Goal: Task Accomplishment & Management: Manage account settings

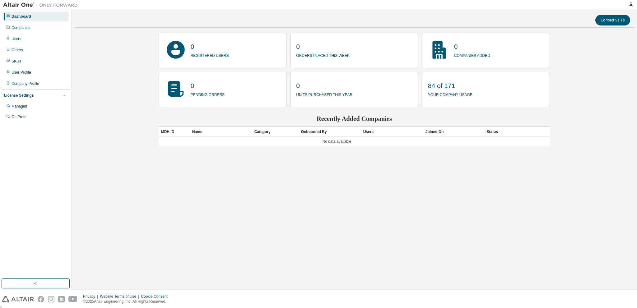
click at [445, 87] on p "84 of 171" at bounding box center [450, 85] width 44 height 9
click at [22, 105] on div "Managed" at bounding box center [20, 106] width 16 height 5
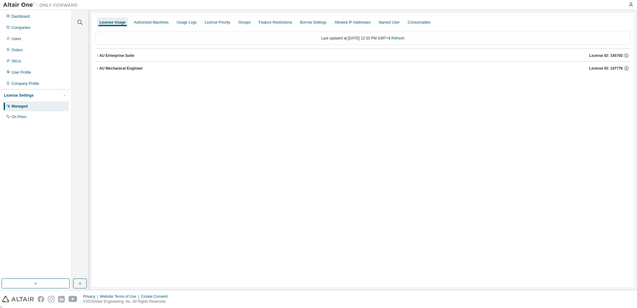
click at [100, 56] on div "AU Enterprise Suite" at bounding box center [116, 55] width 35 height 5
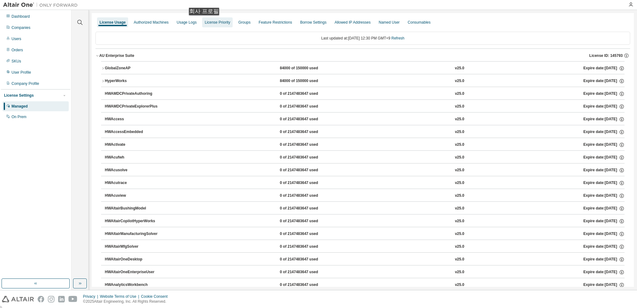
click at [206, 21] on div "License Priority" at bounding box center [218, 22] width 26 height 5
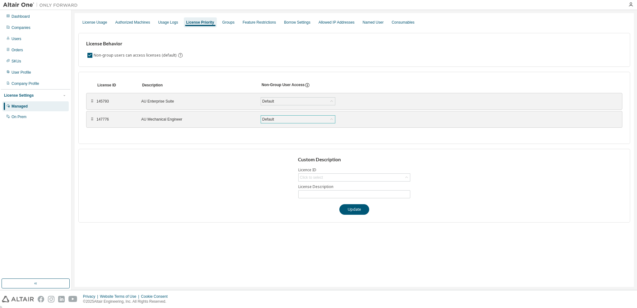
click at [279, 119] on div "Default" at bounding box center [298, 119] width 74 height 7
click at [229, 132] on div "License ID Description Non-Group User Access ⠿ 145793 AU Enterprise Suite Defau…" at bounding box center [354, 108] width 552 height 72
click at [92, 120] on div "⠿" at bounding box center [93, 119] width 4 height 5
drag, startPoint x: 92, startPoint y: 120, endPoint x: 96, endPoint y: 122, distance: 4.2
click at [96, 124] on div "⠿" at bounding box center [95, 126] width 4 height 5
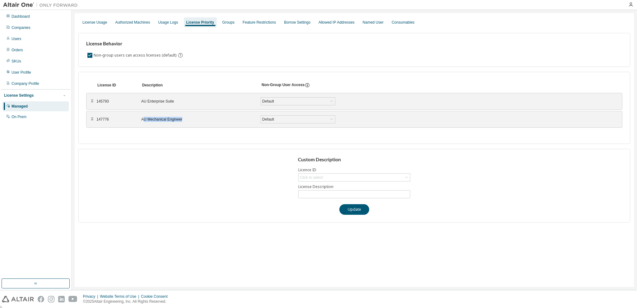
drag, startPoint x: 183, startPoint y: 119, endPoint x: 144, endPoint y: 119, distance: 39.2
click at [144, 119] on div "AU Mechanical Engineer" at bounding box center [197, 119] width 112 height 5
click at [181, 129] on div "License ID Description Non-Group User Access ⠿ 145793 AU Enterprise Suite Defau…" at bounding box center [354, 108] width 552 height 72
click at [313, 175] on div "Click to select" at bounding box center [311, 177] width 23 height 5
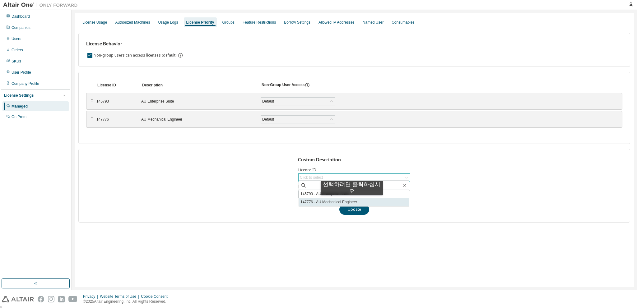
click at [352, 202] on li "147776 - AU Mechanical Engineer" at bounding box center [354, 202] width 110 height 8
type input "**********"
click at [316, 193] on input "**********" at bounding box center [354, 194] width 109 height 5
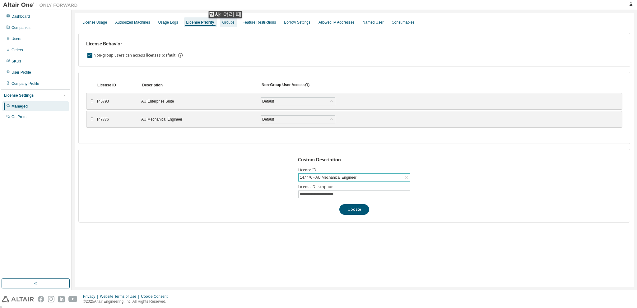
click at [227, 25] on div "Groups" at bounding box center [228, 22] width 12 height 5
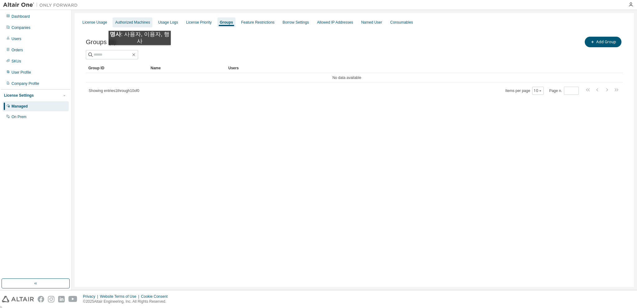
click at [140, 25] on div "Authorized Machines" at bounding box center [132, 22] width 35 height 5
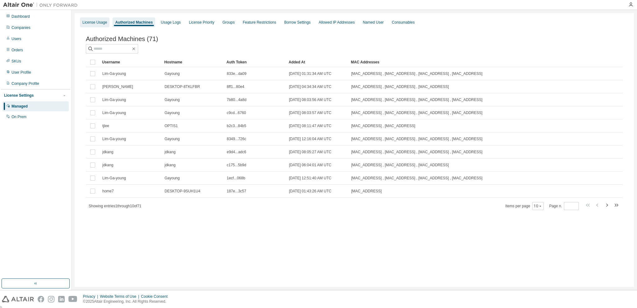
click at [93, 22] on div "License Usage" at bounding box center [94, 22] width 25 height 5
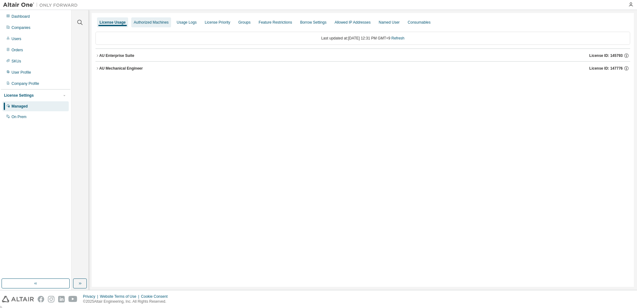
click at [138, 23] on div "Authorized Machines" at bounding box center [151, 22] width 35 height 5
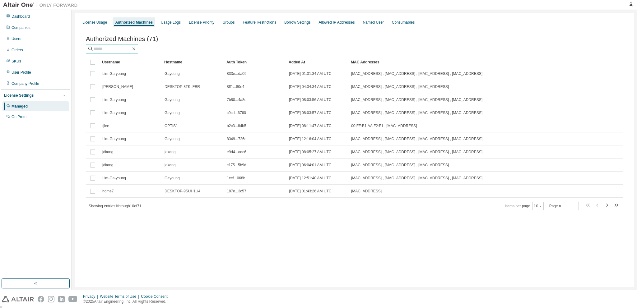
click at [122, 48] on input "text" at bounding box center [112, 49] width 37 height 6
click at [165, 23] on div "Usage Logs" at bounding box center [171, 22] width 20 height 5
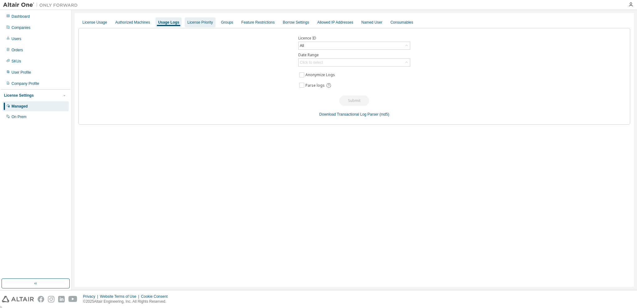
click at [187, 25] on div "License Priority" at bounding box center [200, 22] width 26 height 5
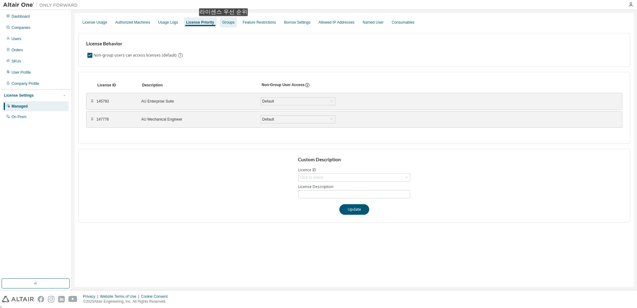
click at [224, 22] on div "Groups" at bounding box center [228, 22] width 12 height 5
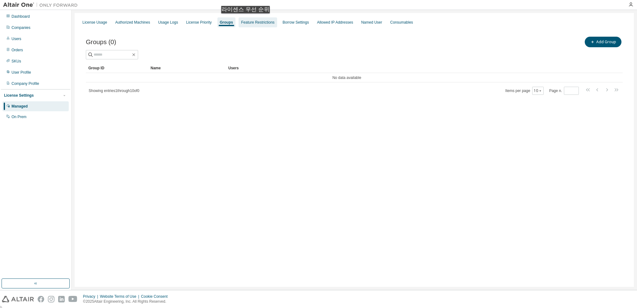
click at [246, 20] on div "Feature Restrictions" at bounding box center [257, 22] width 33 height 5
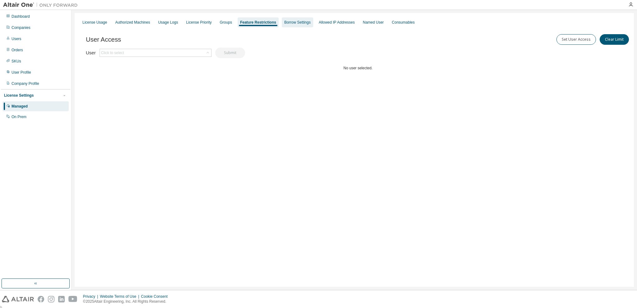
click at [289, 24] on div "Borrow Settings" at bounding box center [297, 22] width 26 height 5
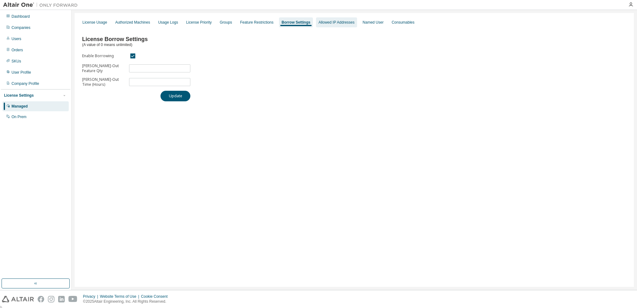
click at [329, 21] on div "Allowed IP Addresses" at bounding box center [337, 22] width 36 height 5
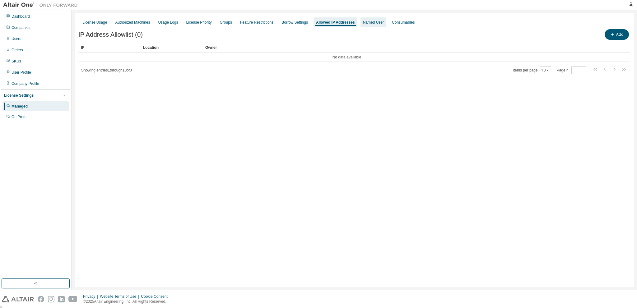
click at [366, 22] on div "Named User" at bounding box center [373, 22] width 21 height 5
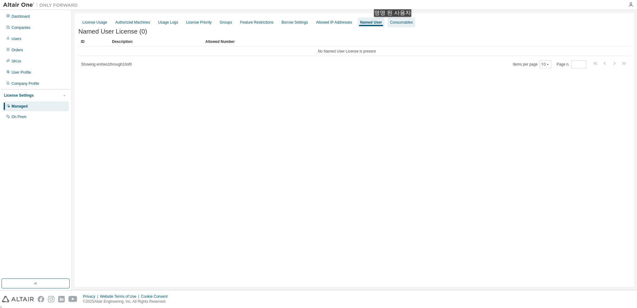
click at [394, 23] on div "Consumables" at bounding box center [401, 22] width 23 height 5
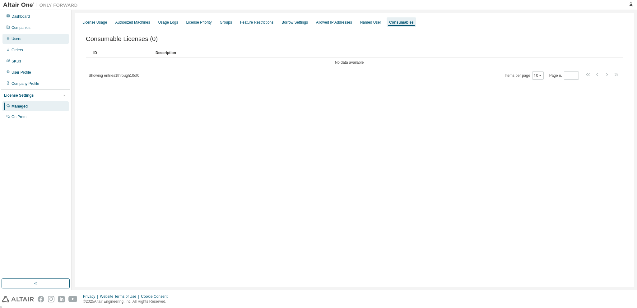
click at [20, 40] on div "Users" at bounding box center [17, 38] width 10 height 5
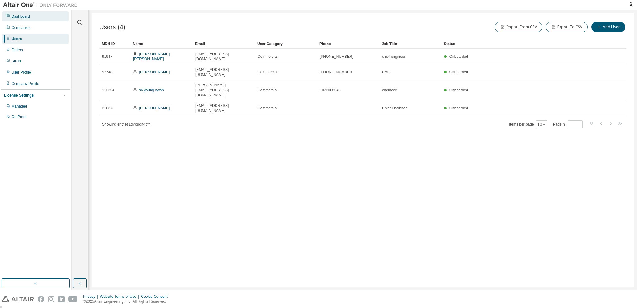
click at [26, 18] on div "Dashboard" at bounding box center [21, 16] width 18 height 5
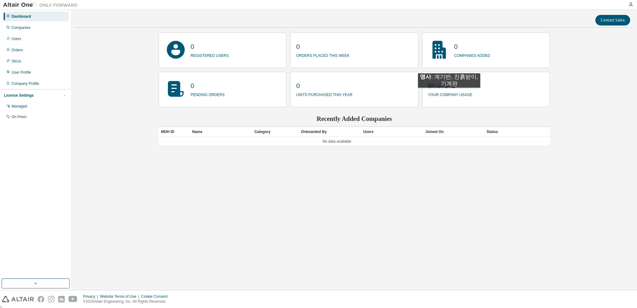
click at [449, 94] on p "your company usage" at bounding box center [450, 94] width 44 height 7
click at [25, 96] on div "License Settings" at bounding box center [19, 95] width 30 height 5
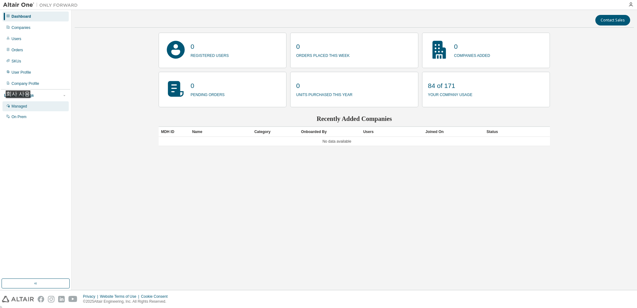
click at [20, 104] on div "Managed" at bounding box center [20, 106] width 16 height 5
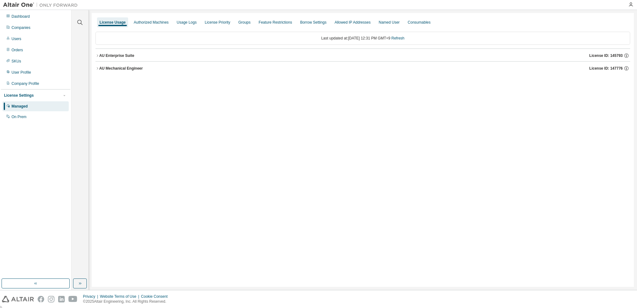
click at [97, 55] on icon "button" at bounding box center [98, 56] width 4 height 4
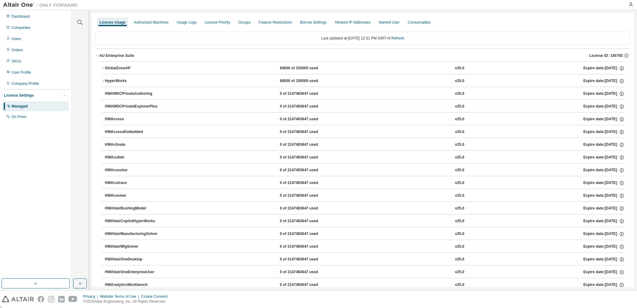
click at [97, 56] on icon "button" at bounding box center [98, 56] width 4 height 4
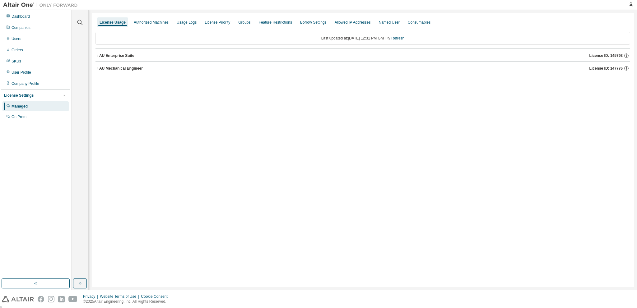
click at [97, 68] on icon "button" at bounding box center [98, 69] width 4 height 4
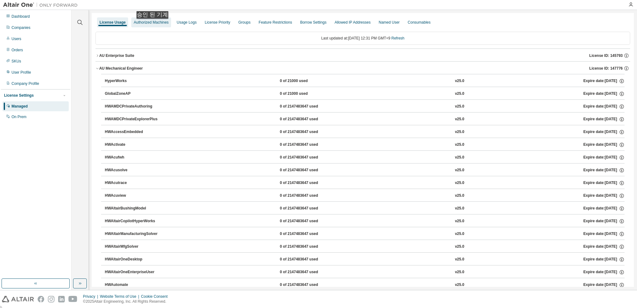
click at [154, 25] on div "Authorized Machines" at bounding box center [151, 22] width 40 height 10
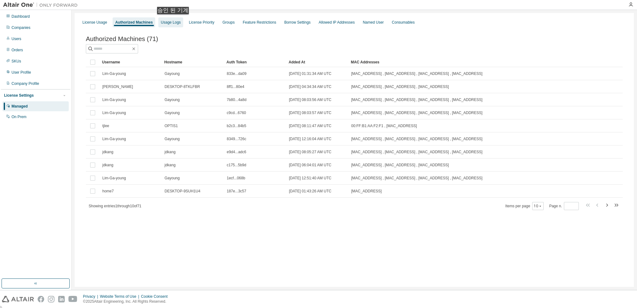
click at [175, 21] on div "Usage Logs" at bounding box center [171, 22] width 20 height 5
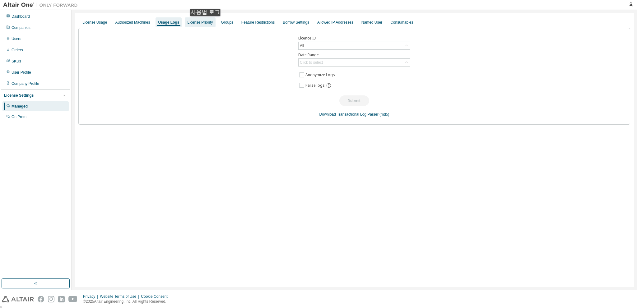
click at [207, 22] on div "License Priority" at bounding box center [200, 22] width 26 height 5
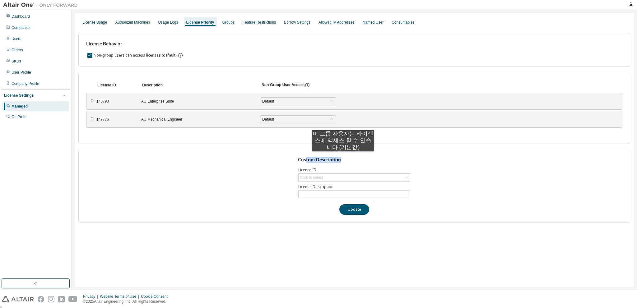
drag, startPoint x: 312, startPoint y: 158, endPoint x: 343, endPoint y: 158, distance: 30.8
click at [343, 158] on h3 "Custom Description" at bounding box center [354, 160] width 113 height 6
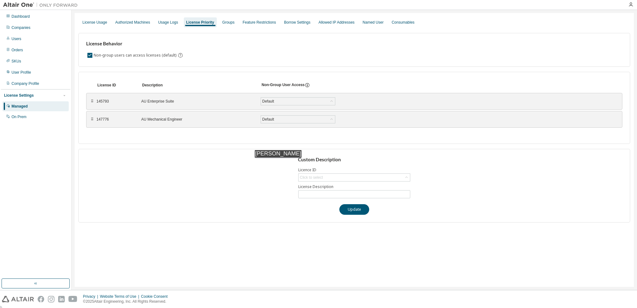
click at [266, 164] on div "Custom Description Licence ID Click to select License Description Update" at bounding box center [354, 186] width 552 height 74
click at [312, 175] on div "Click to select" at bounding box center [311, 177] width 23 height 5
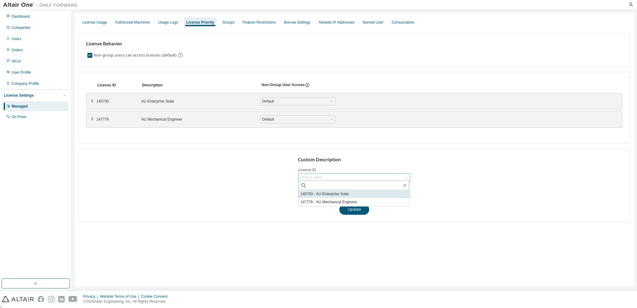
click at [314, 192] on li "145793 - AU Enterprise Suite" at bounding box center [354, 194] width 110 height 8
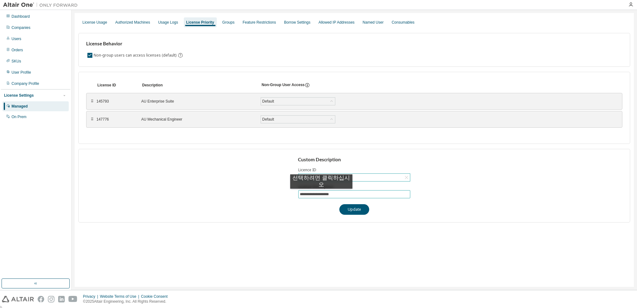
click at [321, 195] on input "**********" at bounding box center [354, 194] width 109 height 5
click at [324, 176] on div "145793 - AU Enterprise Suite" at bounding box center [324, 177] width 50 height 7
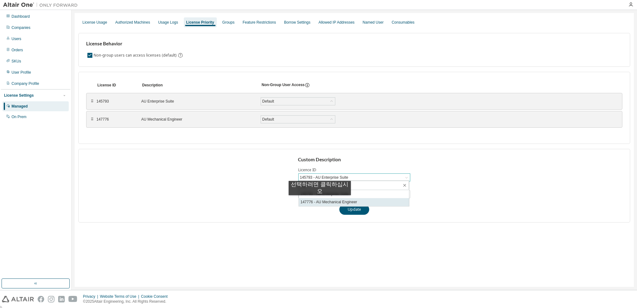
click at [320, 202] on li "147776 - AU Mechanical Engineer" at bounding box center [354, 202] width 110 height 8
type input "**********"
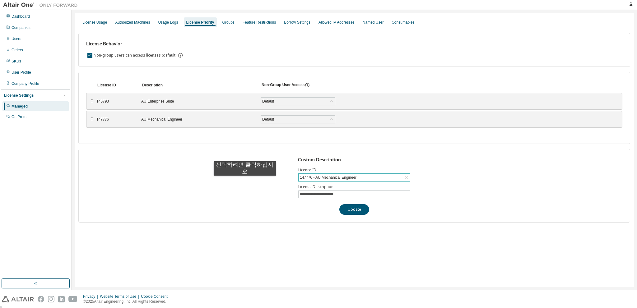
click at [245, 182] on div "**********" at bounding box center [354, 186] width 552 height 74
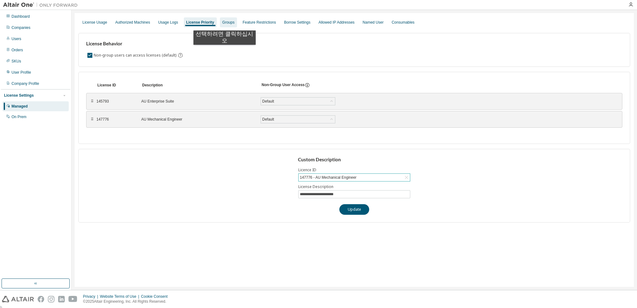
click at [225, 24] on div "Groups" at bounding box center [228, 22] width 12 height 5
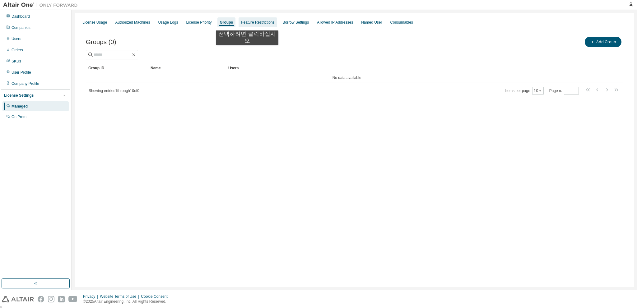
click at [247, 24] on div "Feature Restrictions" at bounding box center [257, 22] width 33 height 5
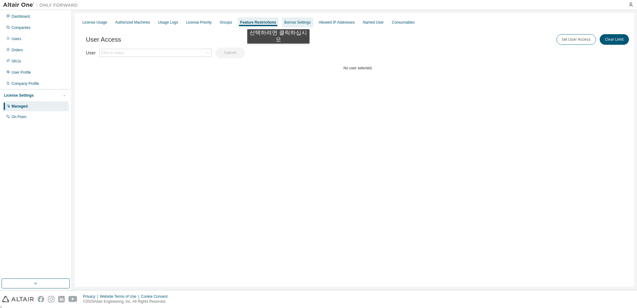
click at [282, 23] on div "Borrow Settings" at bounding box center [297, 22] width 31 height 10
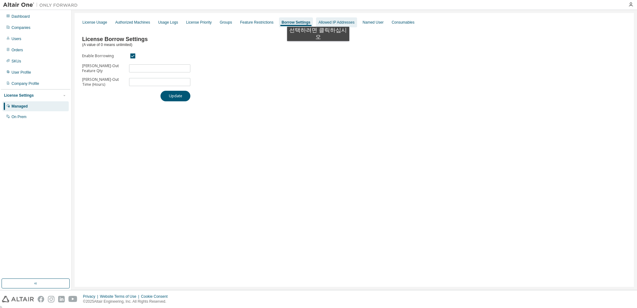
click at [319, 21] on div "Allowed IP Addresses" at bounding box center [337, 22] width 36 height 5
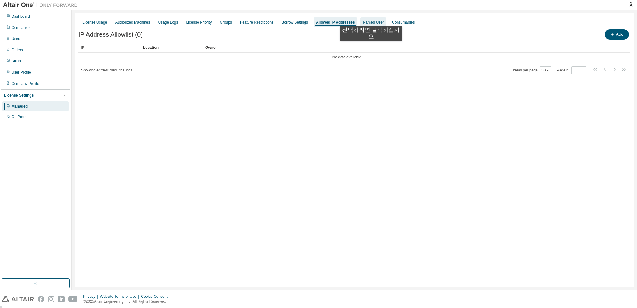
click at [371, 20] on div "Named User" at bounding box center [373, 22] width 21 height 5
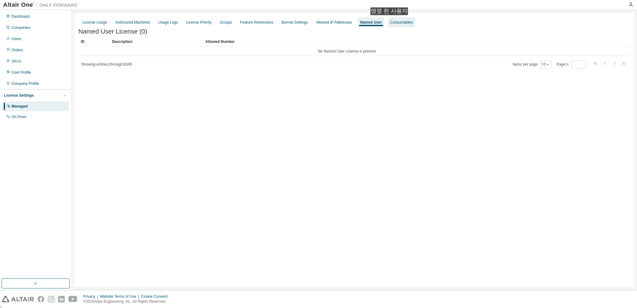
click at [391, 21] on div "Consumables" at bounding box center [401, 22] width 23 height 5
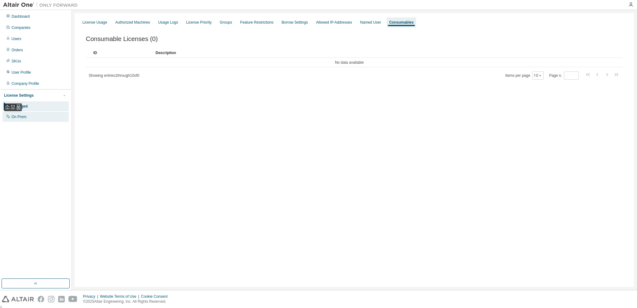
click at [15, 117] on div "On Prem" at bounding box center [19, 116] width 15 height 5
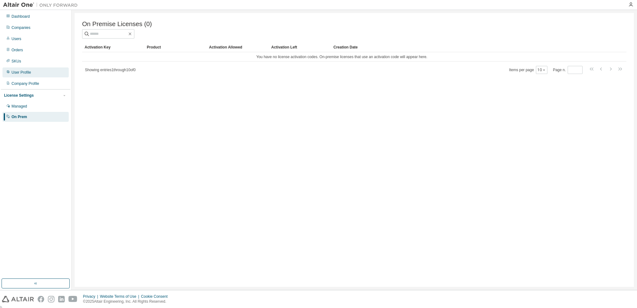
click at [14, 75] on div "User Profile" at bounding box center [22, 72] width 20 height 5
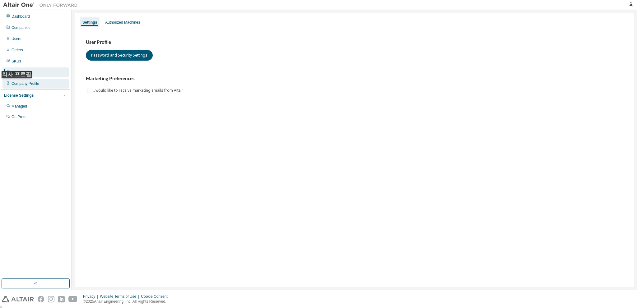
click at [18, 85] on div "Company Profile" at bounding box center [26, 83] width 28 height 5
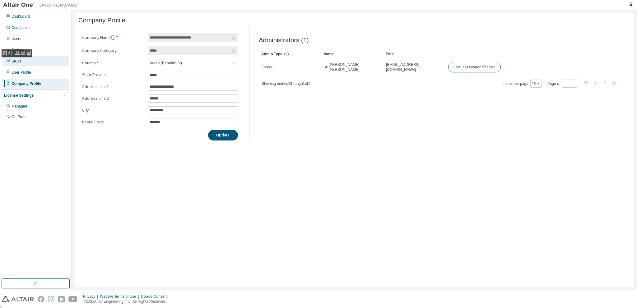
click at [16, 63] on div "SKUs" at bounding box center [17, 61] width 10 height 5
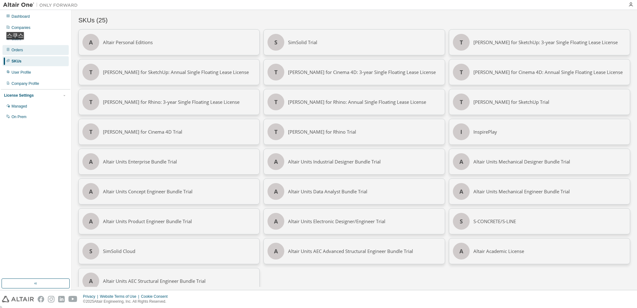
click at [17, 46] on div "Orders" at bounding box center [35, 50] width 66 height 10
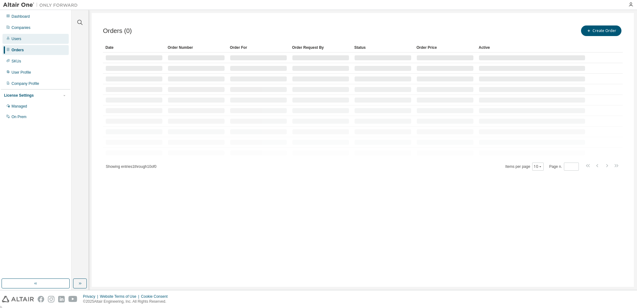
click at [18, 41] on div "Users" at bounding box center [17, 38] width 10 height 5
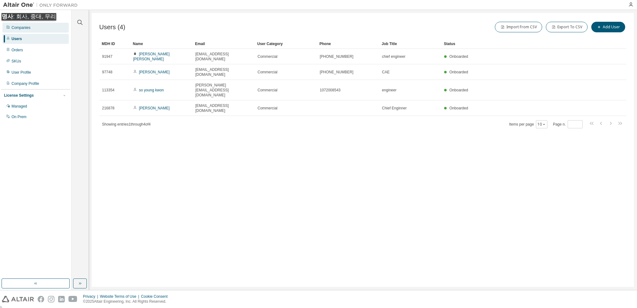
click at [22, 27] on div "Companies" at bounding box center [21, 27] width 19 height 5
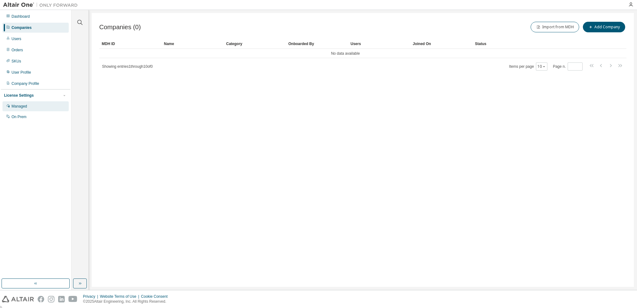
click at [18, 105] on div "Managed" at bounding box center [20, 106] width 16 height 5
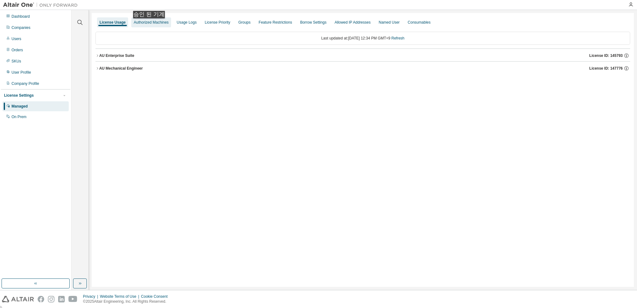
click at [151, 25] on div "Authorized Machines" at bounding box center [151, 22] width 35 height 5
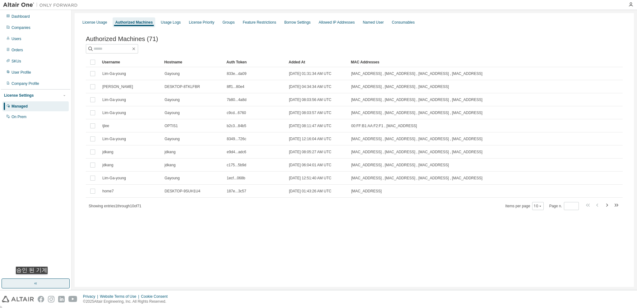
click at [33, 281] on button "button" at bounding box center [36, 284] width 68 height 10
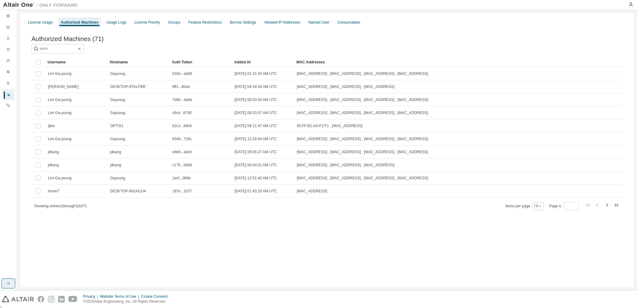
click at [6, 286] on icon "button" at bounding box center [8, 283] width 5 height 5
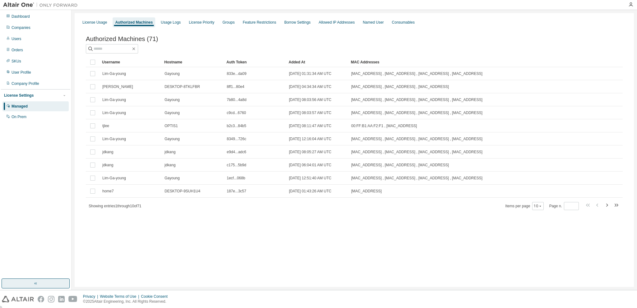
click at [361, 41] on div "Authorized Machines (71)" at bounding box center [354, 38] width 537 height 7
click at [190, 215] on div "Authorized Machines (71) Clear Load Save Save As Field Operator Value Select fi…" at bounding box center [354, 127] width 552 height 199
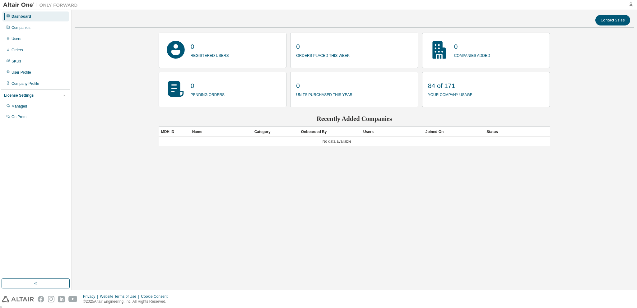
click at [631, 5] on icon "button" at bounding box center [630, 4] width 5 height 5
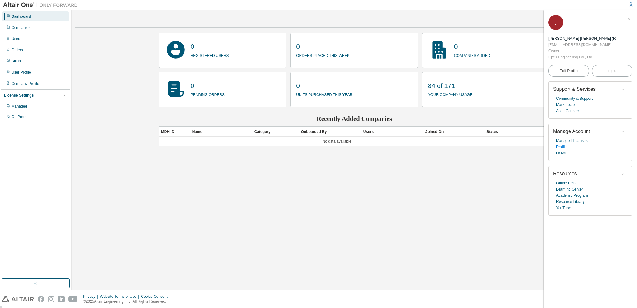
click at [562, 144] on link "Profile" at bounding box center [561, 147] width 11 height 6
click at [24, 74] on div "User Profile" at bounding box center [22, 72] width 20 height 5
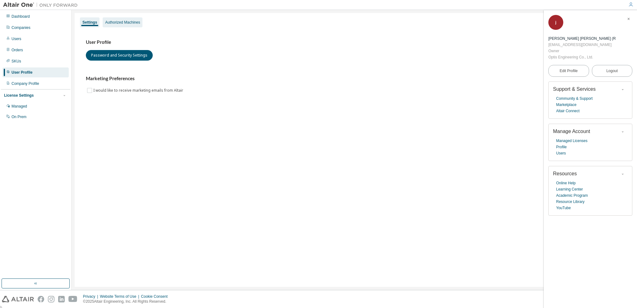
click at [131, 19] on div "Authorized Machines" at bounding box center [123, 22] width 40 height 10
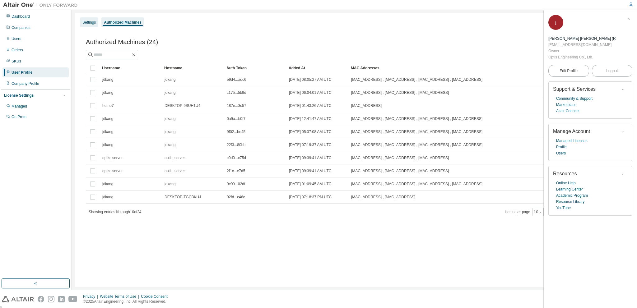
click at [88, 20] on div "Settings" at bounding box center [88, 22] width 13 height 5
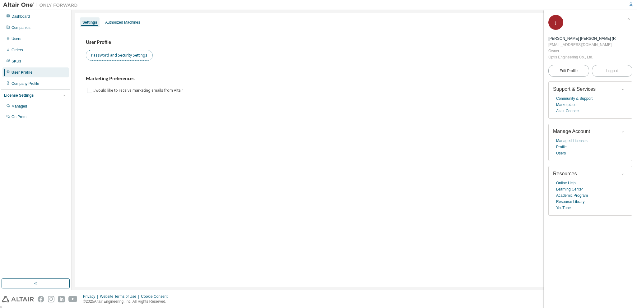
click at [132, 57] on button "Password and Security Settings" at bounding box center [119, 55] width 67 height 11
click at [121, 23] on div "Authorized Machines" at bounding box center [122, 22] width 35 height 5
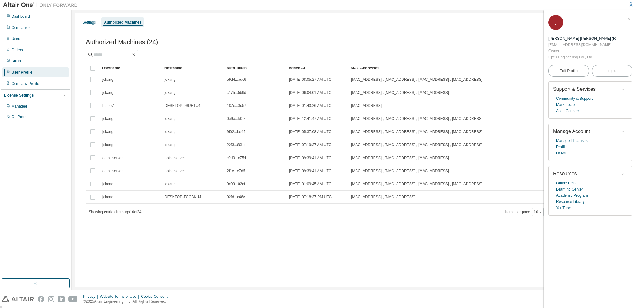
click at [628, 21] on icon "button" at bounding box center [629, 19] width 4 height 4
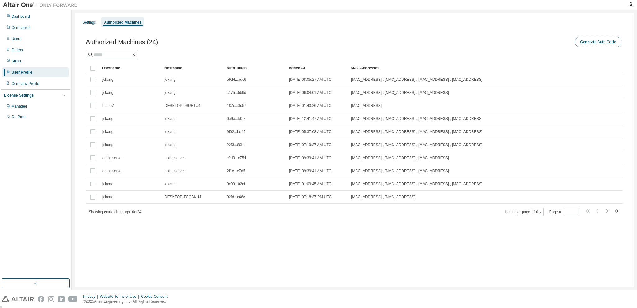
click at [606, 40] on button "Generate Auth Code" at bounding box center [598, 42] width 47 height 11
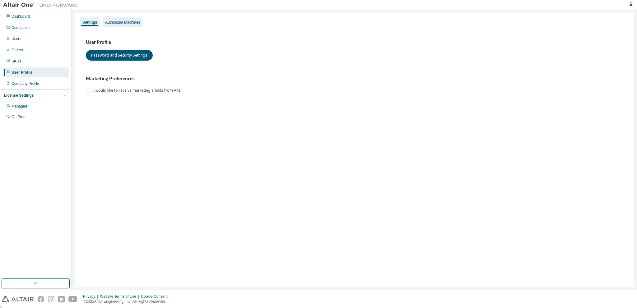
click at [123, 24] on div "Authorized Machines" at bounding box center [122, 22] width 35 height 5
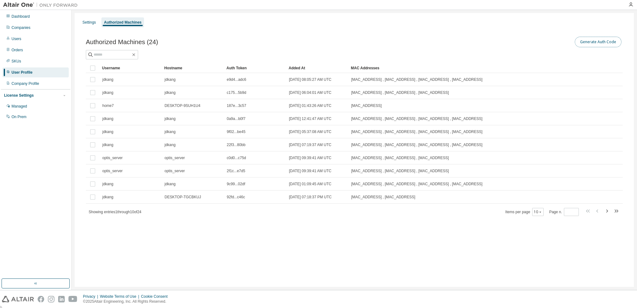
click at [587, 45] on button "Generate Auth Code" at bounding box center [598, 42] width 47 height 11
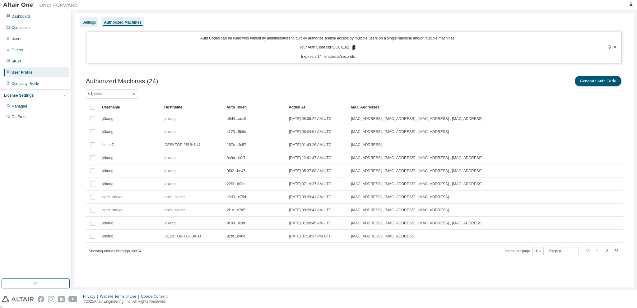
click at [86, 23] on div "Settings" at bounding box center [88, 22] width 13 height 5
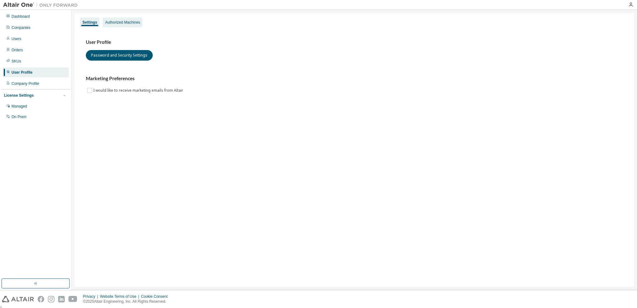
click at [121, 21] on div "Authorized Machines" at bounding box center [122, 22] width 35 height 5
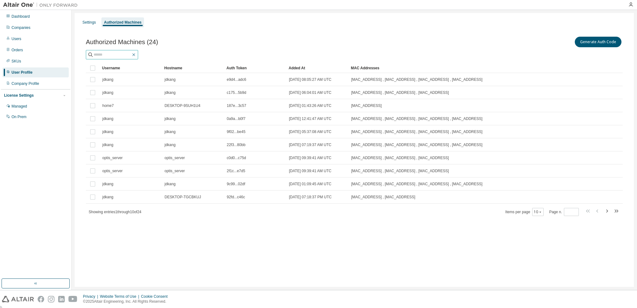
click at [136, 54] on icon "button" at bounding box center [133, 54] width 5 height 5
click at [88, 20] on div "Settings" at bounding box center [88, 22] width 13 height 5
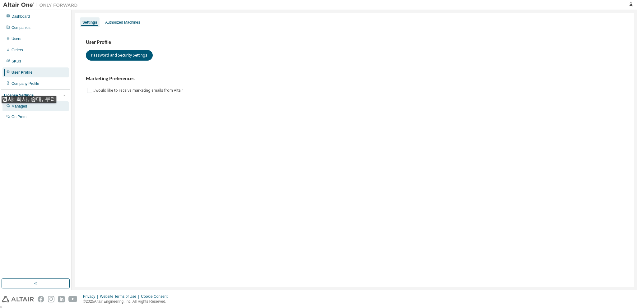
click at [24, 110] on div "Managed" at bounding box center [35, 106] width 66 height 10
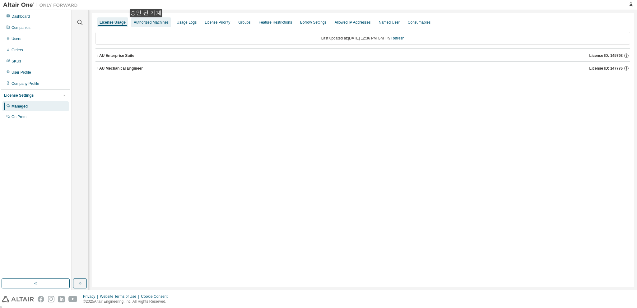
click at [147, 23] on div "Authorized Machines" at bounding box center [151, 22] width 35 height 5
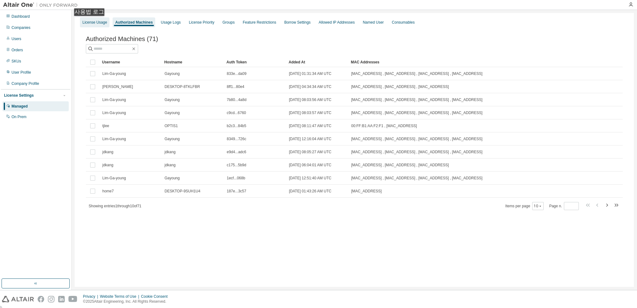
click at [91, 22] on div "License Usage" at bounding box center [94, 22] width 25 height 5
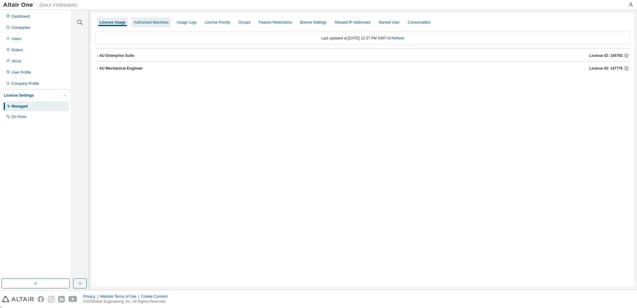
click at [149, 18] on div "Authorized Machines" at bounding box center [151, 22] width 40 height 10
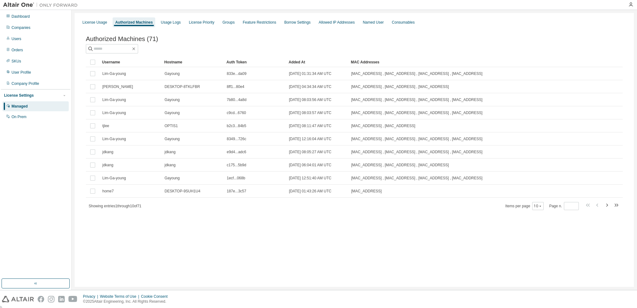
click at [182, 21] on div "License Usage Authorized Machines Usage Logs License Priority Groups Feature Re…" at bounding box center [354, 22] width 552 height 11
click at [168, 22] on div "Usage Logs" at bounding box center [171, 22] width 20 height 5
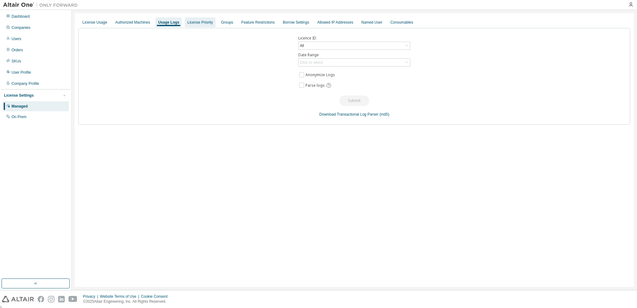
click at [189, 20] on div "License Priority" at bounding box center [200, 22] width 26 height 5
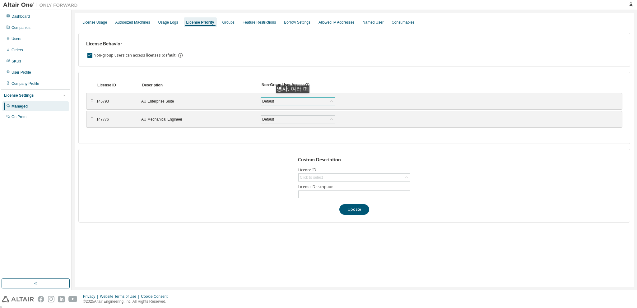
click at [294, 99] on div "Default" at bounding box center [298, 101] width 74 height 7
click at [190, 140] on div "License ID Description Non-Group User Access ⠿ 145793 AU Enterprise Suite Defau…" at bounding box center [354, 108] width 552 height 72
click at [273, 118] on div "Default" at bounding box center [268, 119] width 14 height 7
click at [217, 138] on div "License ID Description Non-Group User Access ⠿ 145793 AU Enterprise Suite Defau…" at bounding box center [354, 108] width 552 height 72
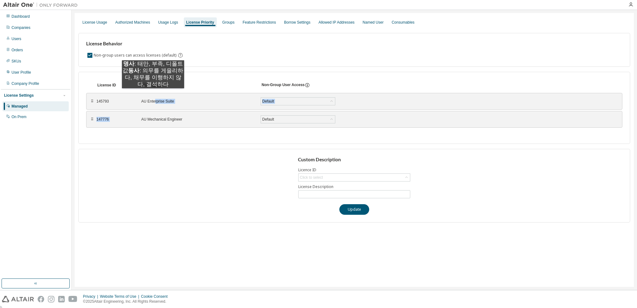
drag, startPoint x: 142, startPoint y: 117, endPoint x: 153, endPoint y: 95, distance: 25.0
click at [153, 95] on div "⠿ 145793 AU Enterprise Suite Default Save ⠿ 147776 AU Mechanical Engineer Defau…" at bounding box center [354, 110] width 536 height 37
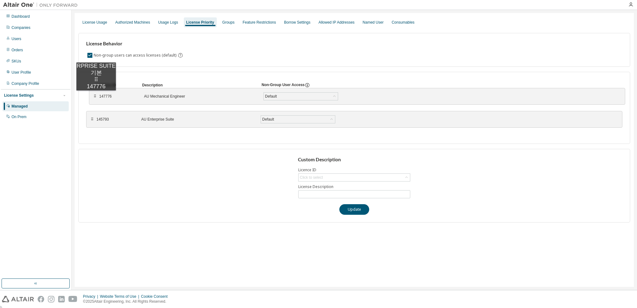
drag, startPoint x: 93, startPoint y: 120, endPoint x: 96, endPoint y: 97, distance: 23.2
click at [96, 97] on div "⠿" at bounding box center [95, 96] width 4 height 5
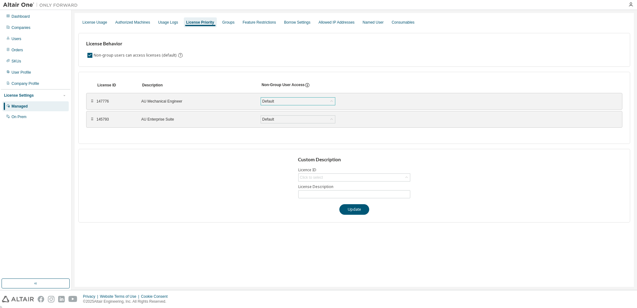
click at [278, 101] on div "Default" at bounding box center [298, 101] width 74 height 7
click at [208, 165] on div "Custom Description Licence ID Click to select License Description Update" at bounding box center [354, 186] width 552 height 74
click at [93, 22] on div "License Usage" at bounding box center [94, 22] width 25 height 5
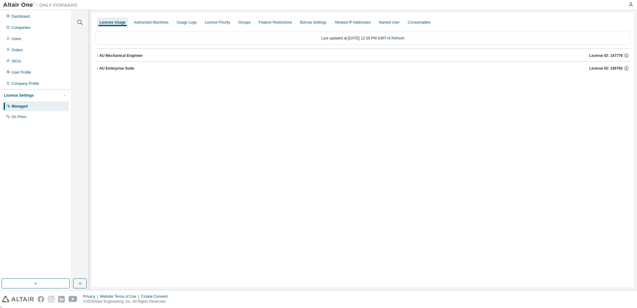
click at [97, 68] on icon "button" at bounding box center [98, 69] width 4 height 4
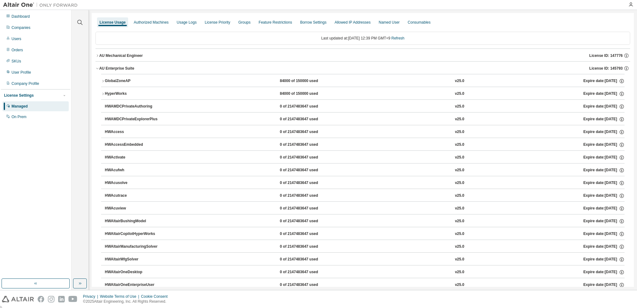
click at [96, 55] on icon "button" at bounding box center [98, 56] width 4 height 4
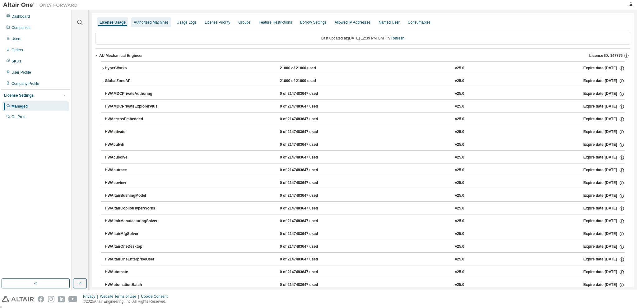
click at [153, 22] on div "Authorized Machines" at bounding box center [151, 22] width 35 height 5
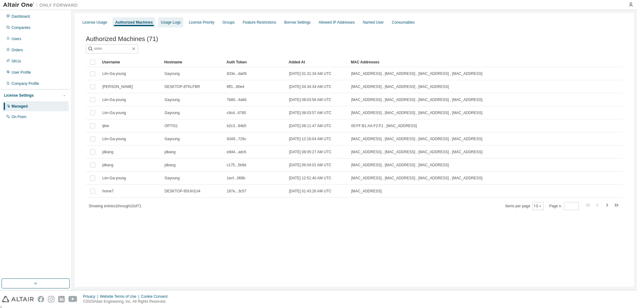
click at [175, 24] on div "Usage Logs" at bounding box center [171, 22] width 20 height 5
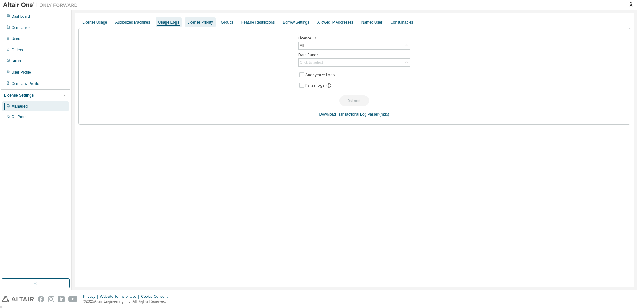
click at [194, 23] on div "License Priority" at bounding box center [200, 22] width 26 height 5
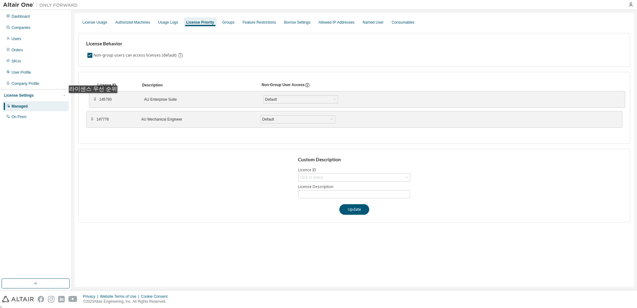
drag, startPoint x: 91, startPoint y: 119, endPoint x: 94, endPoint y: 99, distance: 20.4
click at [94, 99] on div "⠿" at bounding box center [95, 99] width 4 height 5
click at [272, 98] on div "Default" at bounding box center [268, 101] width 14 height 7
click at [194, 147] on div "License Behavior Non-group users can access licenses (default) License ID Descr…" at bounding box center [354, 125] width 552 height 195
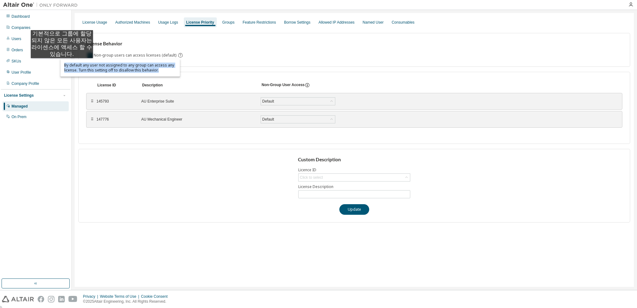
drag, startPoint x: 160, startPoint y: 72, endPoint x: 62, endPoint y: 64, distance: 98.3
click at [62, 64] on div "By default any user not assigned to any group can access any license. Turn this…" at bounding box center [119, 67] width 119 height 17
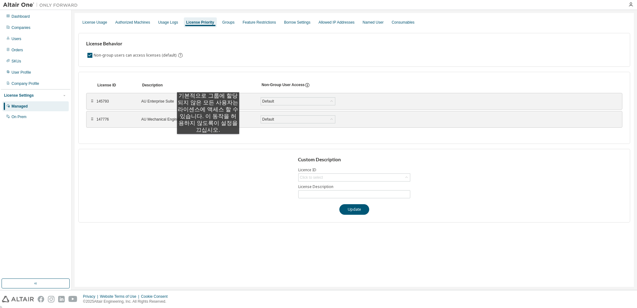
click at [208, 140] on div "License ID Description Non-Group User Access ⠿ 145793 AU Enterprise Suite Defau…" at bounding box center [354, 108] width 552 height 72
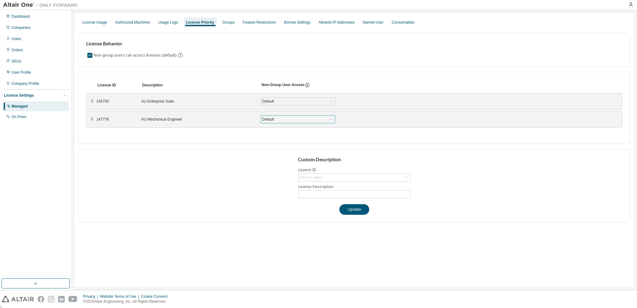
click at [292, 119] on div "Default" at bounding box center [298, 119] width 74 height 7
click at [285, 98] on div "Default" at bounding box center [298, 101] width 74 height 7
click at [274, 116] on li "True" at bounding box center [297, 117] width 73 height 8
click at [298, 102] on div "True" at bounding box center [298, 101] width 74 height 7
click at [280, 107] on li "Default" at bounding box center [297, 109] width 73 height 8
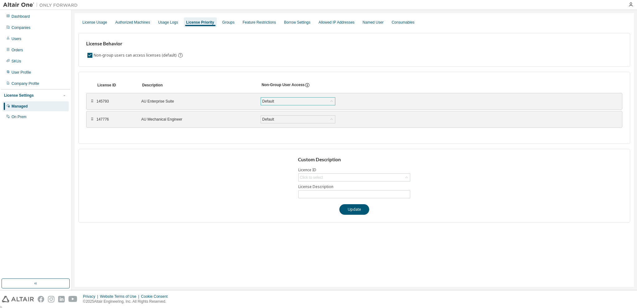
click at [238, 159] on div "Custom Description Licence ID Click to select License Description Update" at bounding box center [354, 186] width 552 height 74
click at [96, 22] on div "License Usage" at bounding box center [94, 22] width 25 height 5
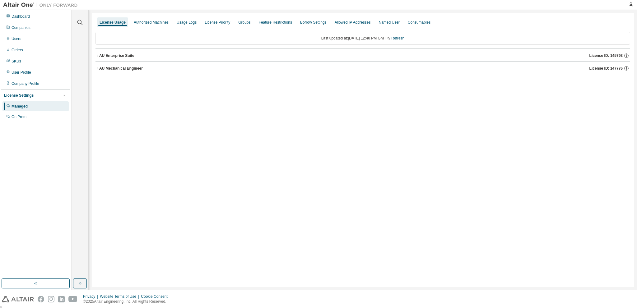
click at [98, 56] on icon "button" at bounding box center [98, 56] width 4 height 4
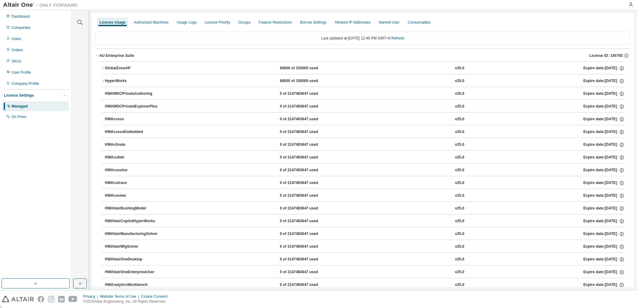
click at [97, 55] on icon "button" at bounding box center [98, 56] width 4 height 4
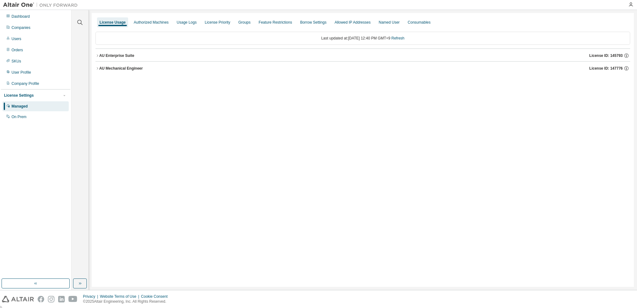
click at [98, 69] on icon "button" at bounding box center [98, 69] width 4 height 4
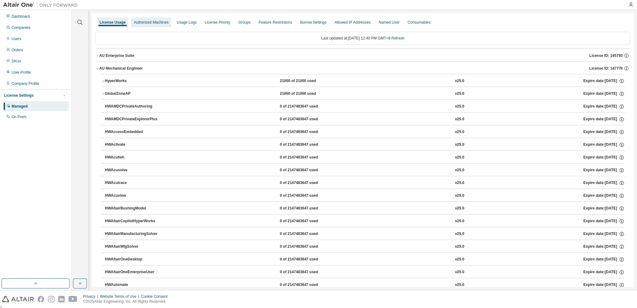
click at [158, 23] on div "Authorized Machines" at bounding box center [151, 22] width 35 height 5
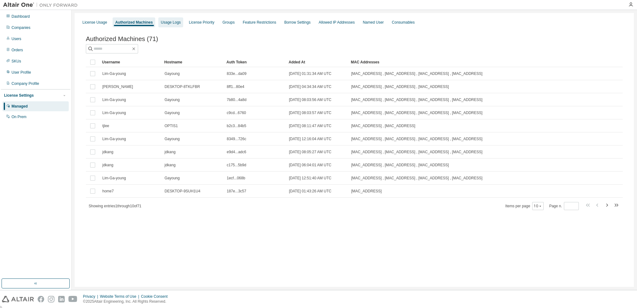
click at [173, 22] on div "Usage Logs" at bounding box center [171, 22] width 20 height 5
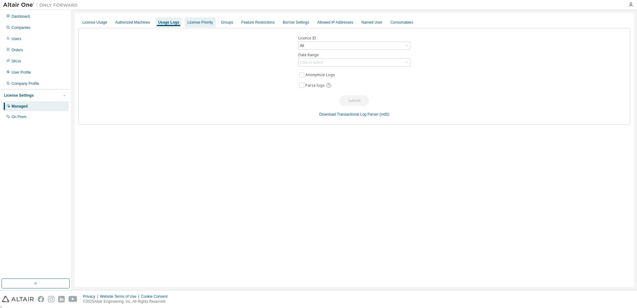
click at [199, 24] on div "License Priority" at bounding box center [200, 22] width 26 height 5
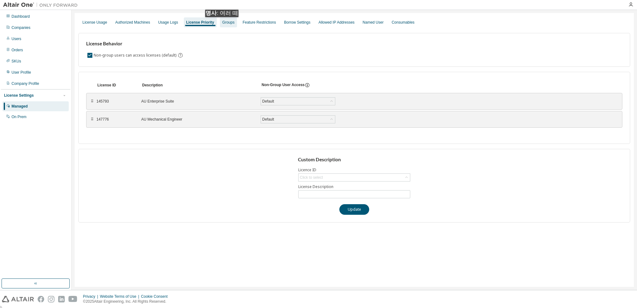
click at [223, 23] on div "Groups" at bounding box center [228, 22] width 12 height 5
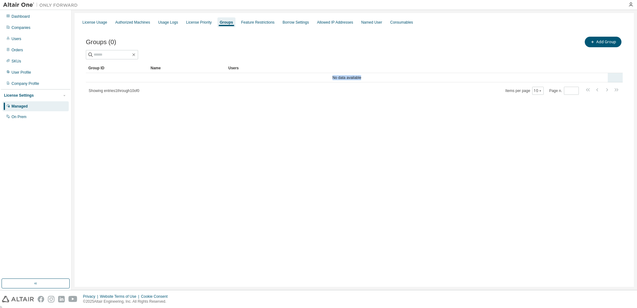
drag, startPoint x: 329, startPoint y: 78, endPoint x: 383, endPoint y: 77, distance: 54.1
click at [383, 77] on td "No data available" at bounding box center [347, 77] width 522 height 9
click at [317, 100] on div "Groups (0) Add Group Clear Load Save Save As Field Operator Value Select filter…" at bounding box center [354, 69] width 552 height 83
drag, startPoint x: 124, startPoint y: 89, endPoint x: 84, endPoint y: 92, distance: 39.3
click at [84, 92] on div "Groups (0) Add Group Clear Load Save Save As Field Operator Value Select filter…" at bounding box center [354, 69] width 552 height 83
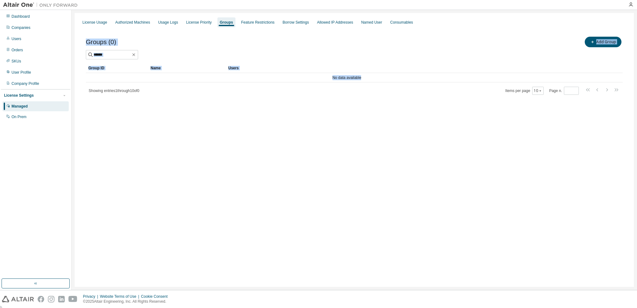
click at [151, 102] on div "Groups (0) Add Group Clear Load Save Save As Field Operator Value Select filter…" at bounding box center [354, 69] width 552 height 83
click at [608, 43] on button "Add Group" at bounding box center [603, 42] width 37 height 11
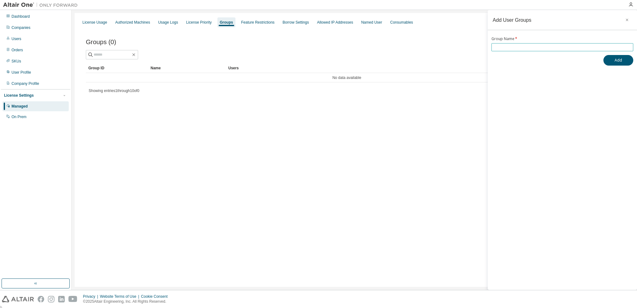
click at [507, 46] on input "text" at bounding box center [562, 47] width 139 height 5
click at [617, 60] on button "Add" at bounding box center [619, 60] width 30 height 11
drag, startPoint x: 511, startPoint y: 47, endPoint x: 502, endPoint y: 47, distance: 8.7
click at [502, 47] on input "******" at bounding box center [562, 47] width 139 height 5
type input "*******"
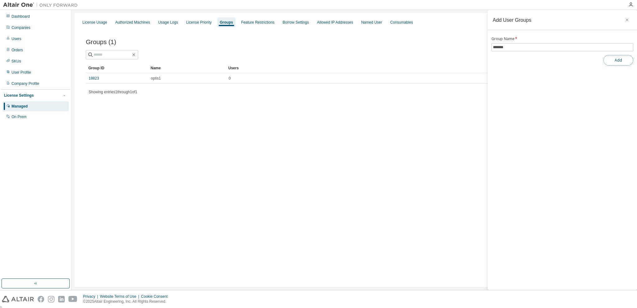
click at [620, 61] on button "Add" at bounding box center [619, 60] width 30 height 11
click at [629, 18] on icon "button" at bounding box center [627, 19] width 4 height 5
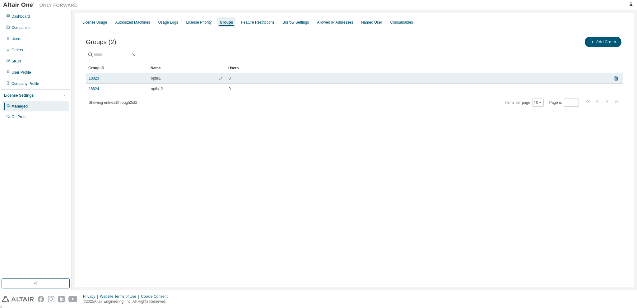
click at [157, 79] on span "optis1" at bounding box center [156, 78] width 10 height 5
click at [96, 78] on link "18823" at bounding box center [94, 78] width 10 height 5
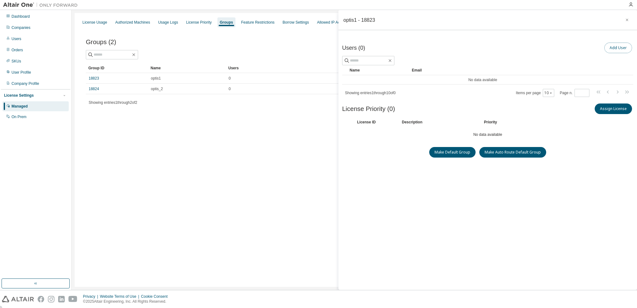
click at [620, 46] on button "Add User" at bounding box center [618, 48] width 28 height 11
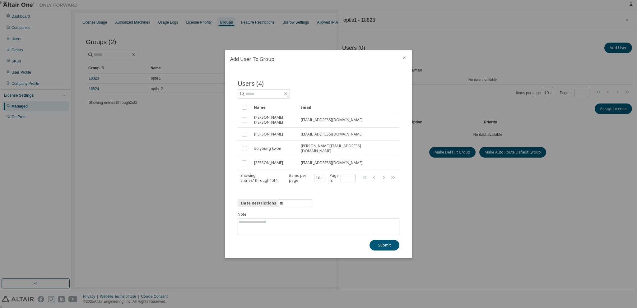
click at [404, 60] on icon "close" at bounding box center [404, 57] width 5 height 5
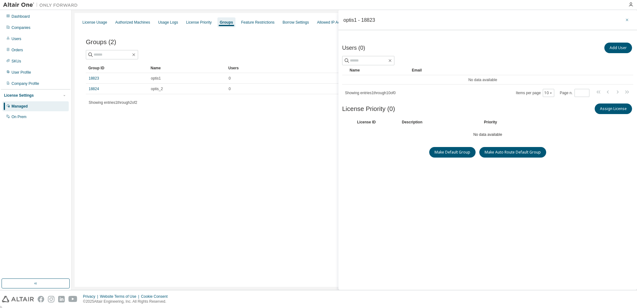
click at [627, 19] on icon "button" at bounding box center [627, 20] width 2 height 2
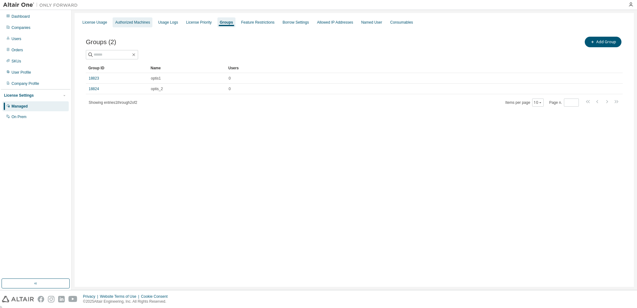
click at [132, 21] on div "Authorized Machines" at bounding box center [132, 22] width 35 height 5
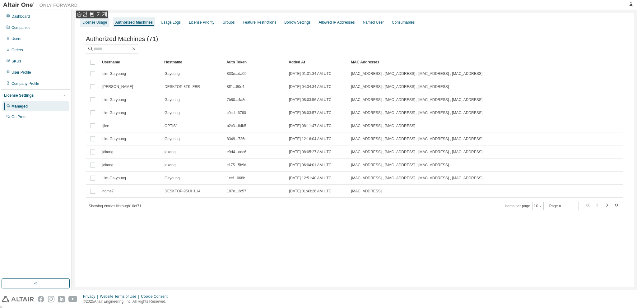
click at [94, 24] on div "License Usage" at bounding box center [94, 22] width 25 height 5
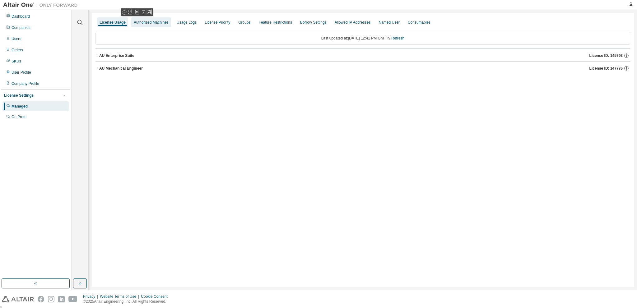
click at [139, 22] on div "Authorized Machines" at bounding box center [151, 22] width 35 height 5
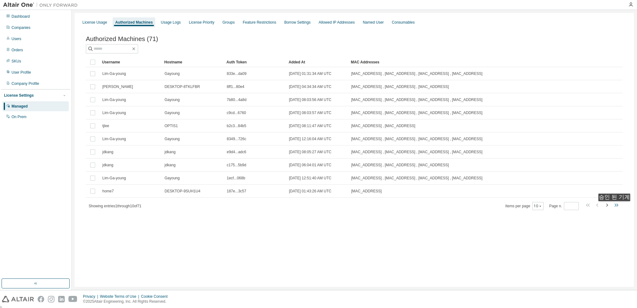
click at [616, 207] on icon "button" at bounding box center [616, 205] width 7 height 7
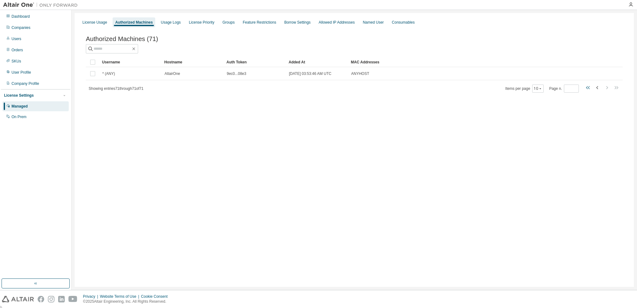
click at [590, 90] on icon "button" at bounding box center [588, 87] width 7 height 7
type input "*"
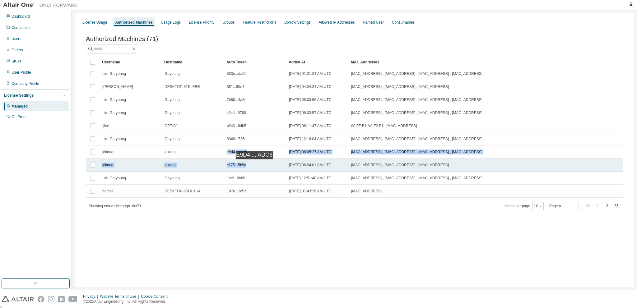
drag, startPoint x: 226, startPoint y: 154, endPoint x: 256, endPoint y: 165, distance: 31.2
click at [256, 165] on tbody "Lim-Ga-young Gayoung 833e...da09 [DATE] 01:31:34 AM UTC [MAC_ADDRESS] , [MAC_AD…" at bounding box center [354, 132] width 537 height 131
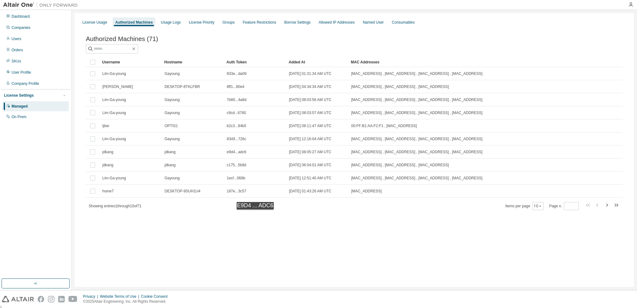
click at [257, 216] on div "Authorized Machines (71) Clear Load Save Save As Field Operator Value Select fi…" at bounding box center [354, 127] width 552 height 199
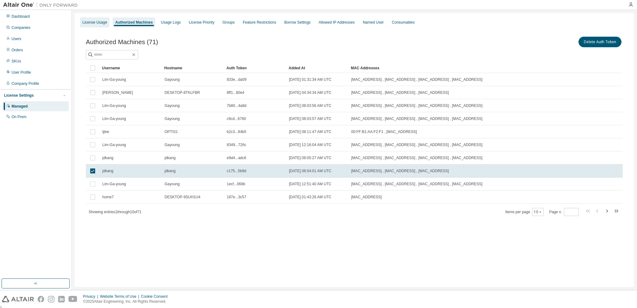
click at [102, 25] on div "License Usage" at bounding box center [95, 22] width 30 height 10
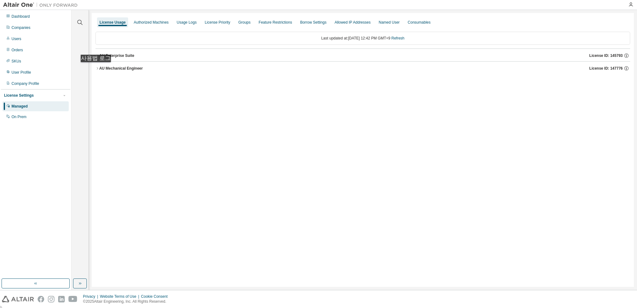
click at [97, 68] on icon "button" at bounding box center [97, 68] width 1 height 2
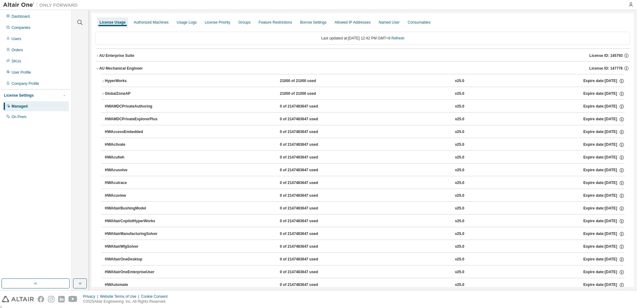
click at [98, 56] on icon "button" at bounding box center [98, 56] width 4 height 4
click at [98, 68] on icon "button" at bounding box center [97, 68] width 2 height 1
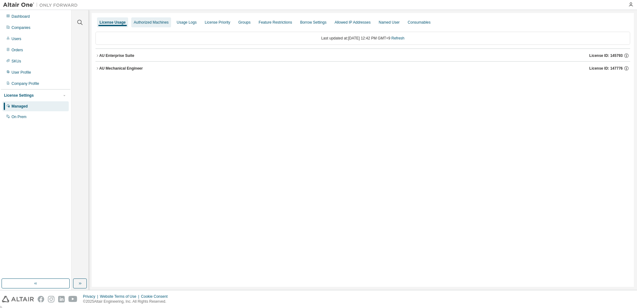
click at [155, 24] on div "Authorized Machines" at bounding box center [151, 22] width 35 height 5
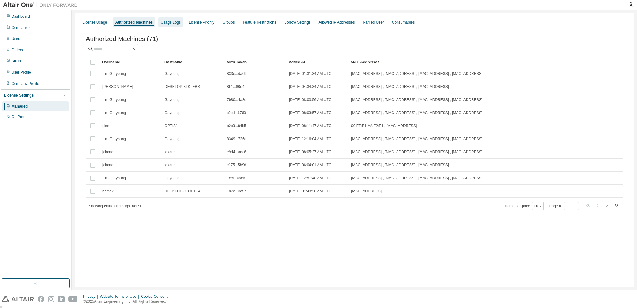
click at [169, 25] on div "Usage Logs" at bounding box center [170, 22] width 25 height 10
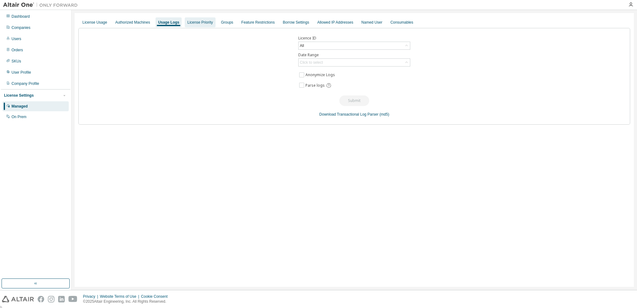
click at [202, 23] on div "License Priority" at bounding box center [200, 22] width 26 height 5
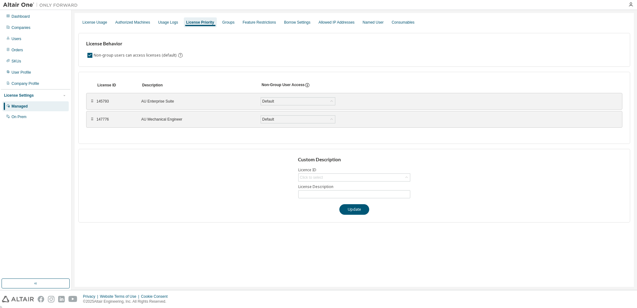
click at [307, 85] on icon at bounding box center [307, 86] width 1 height 2
click at [224, 21] on div "Groups" at bounding box center [228, 22] width 12 height 5
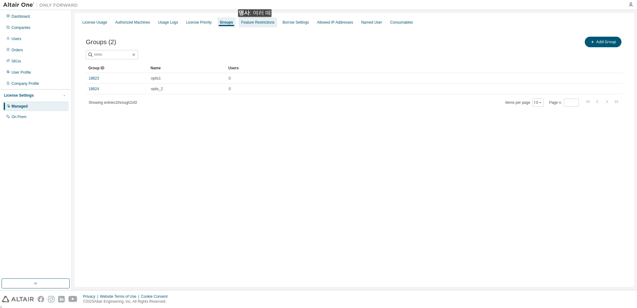
click at [256, 23] on div "Feature Restrictions" at bounding box center [257, 22] width 33 height 5
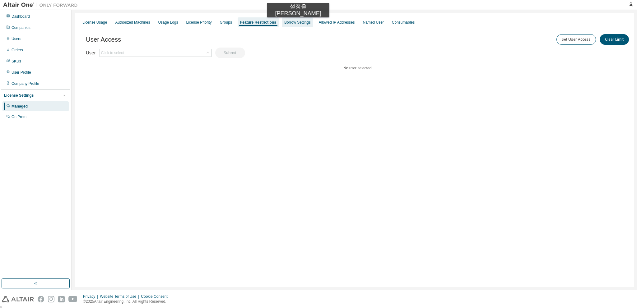
click at [291, 24] on div "Borrow Settings" at bounding box center [297, 22] width 26 height 5
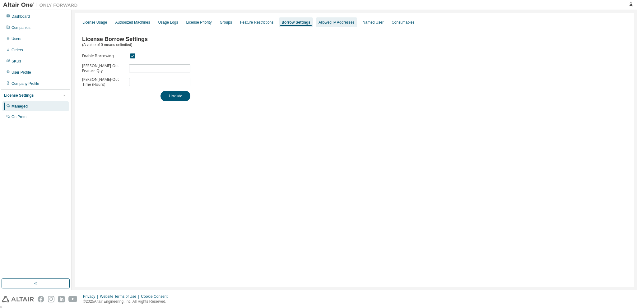
click at [324, 20] on div "Allowed IP Addresses" at bounding box center [336, 22] width 41 height 10
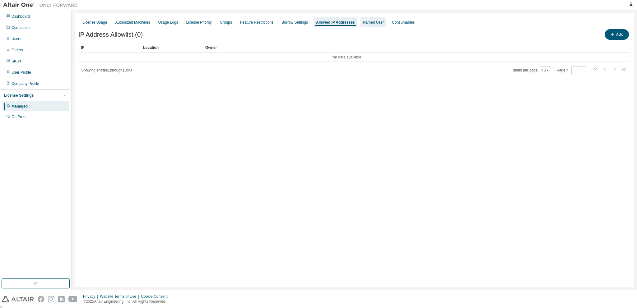
click at [370, 21] on div "Named User" at bounding box center [373, 22] width 21 height 5
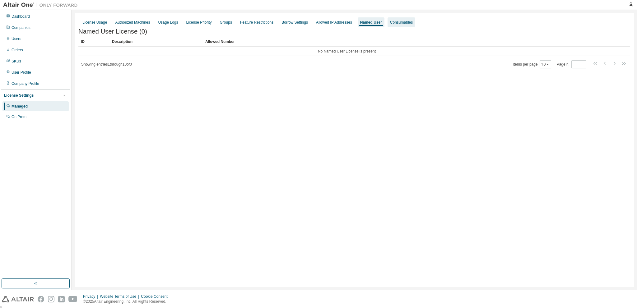
click at [400, 19] on div "Consumables" at bounding box center [402, 22] width 28 height 10
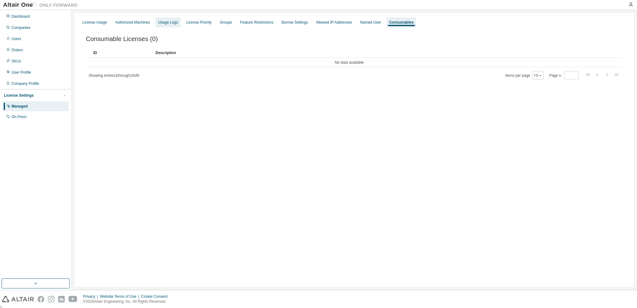
click at [167, 23] on div "Usage Logs" at bounding box center [168, 22] width 20 height 5
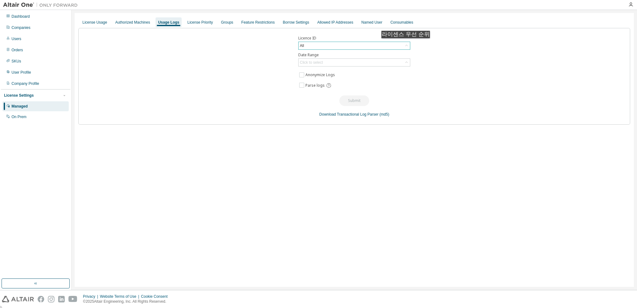
click at [407, 45] on icon at bounding box center [406, 46] width 2 height 2
click at [439, 61] on div "Licence ID All All 145793 - AU Enterprise Suite 147776 - AU Mechanical Engineer…" at bounding box center [354, 76] width 552 height 97
click at [196, 21] on div "License Priority" at bounding box center [200, 22] width 26 height 5
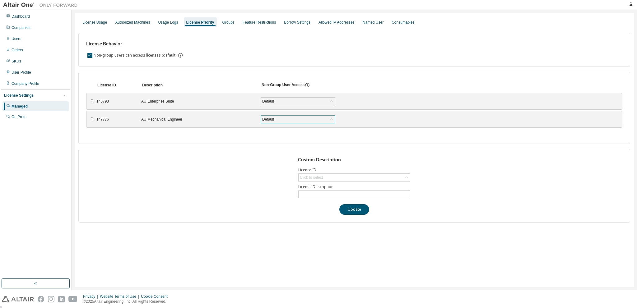
click at [266, 120] on div "Default" at bounding box center [268, 119] width 14 height 7
click at [221, 130] on div "License ID Description Non-Group User Access ⠿ 145793 AU Enterprise Suite Defau…" at bounding box center [354, 108] width 552 height 72
click at [221, 19] on div "Groups" at bounding box center [228, 22] width 17 height 10
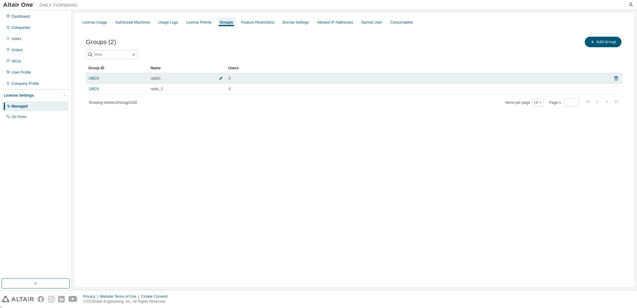
click at [220, 79] on icon "button" at bounding box center [220, 78] width 3 height 3
click at [161, 81] on input "******" at bounding box center [170, 79] width 37 height 5
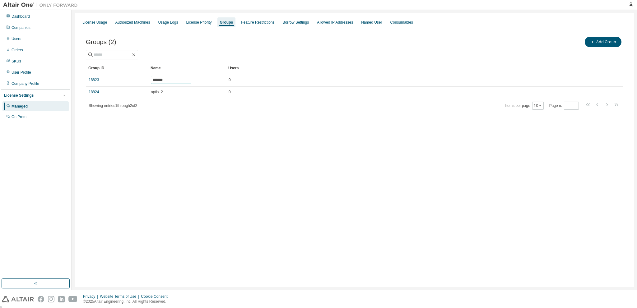
type input "*******"
click at [173, 120] on div "Groups (2) Add Group Clear Load Save Save As Field Operator Value Select filter…" at bounding box center [354, 77] width 552 height 98
drag, startPoint x: 274, startPoint y: 128, endPoint x: 265, endPoint y: 131, distance: 9.6
click at [273, 129] on div "License Usage Authorized Machines Usage Logs License Priority Groups Feature Re…" at bounding box center [354, 150] width 559 height 274
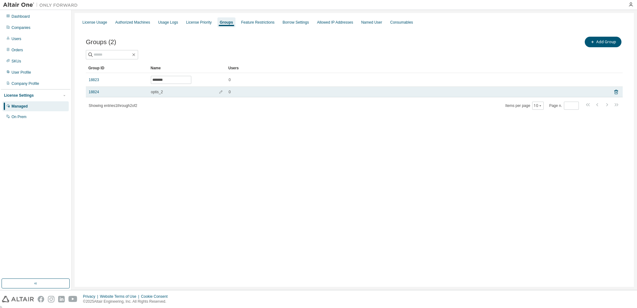
click at [173, 91] on div "optis_2" at bounding box center [187, 92] width 72 height 5
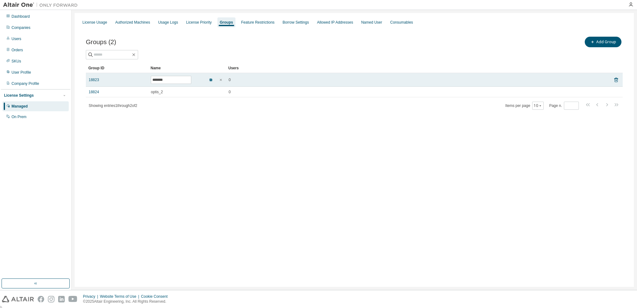
click at [211, 79] on icon "button" at bounding box center [211, 80] width 2 height 2
click at [92, 78] on link "18823" at bounding box center [94, 78] width 10 height 5
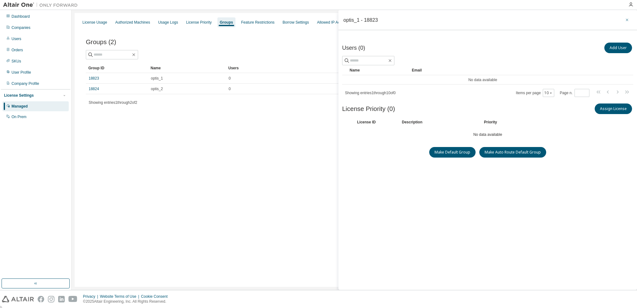
click at [626, 19] on icon "button" at bounding box center [627, 19] width 4 height 5
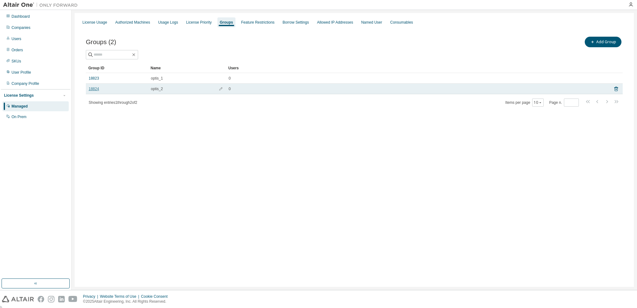
click at [95, 88] on link "18824" at bounding box center [94, 88] width 10 height 5
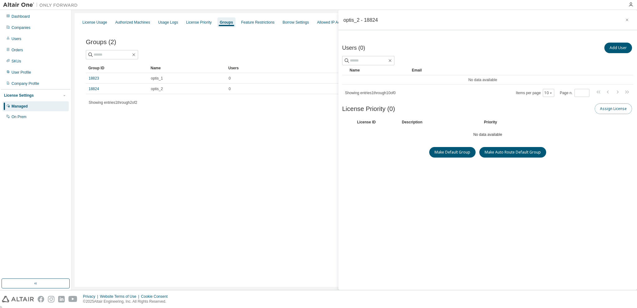
click at [608, 111] on button "Assign License" at bounding box center [613, 109] width 37 height 11
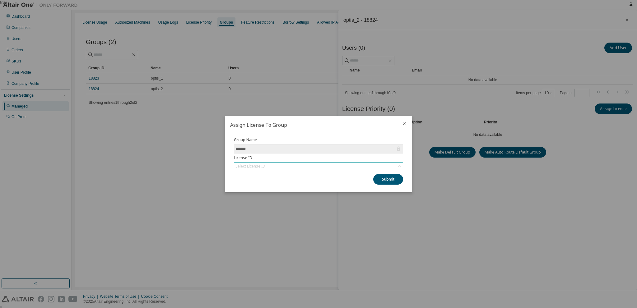
click at [311, 167] on div "Select License ID" at bounding box center [318, 166] width 169 height 7
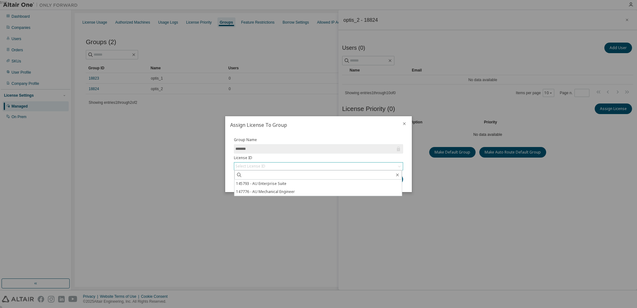
click at [311, 167] on div "Select License ID" at bounding box center [318, 166] width 169 height 7
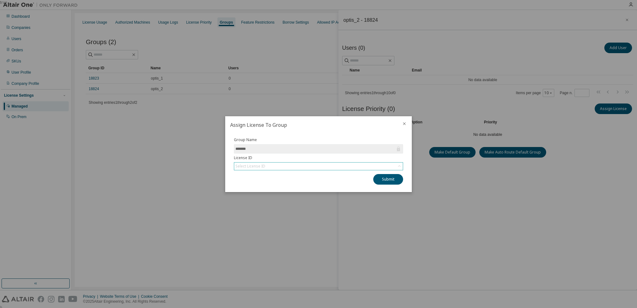
click at [336, 165] on div "Select License ID" at bounding box center [318, 166] width 169 height 7
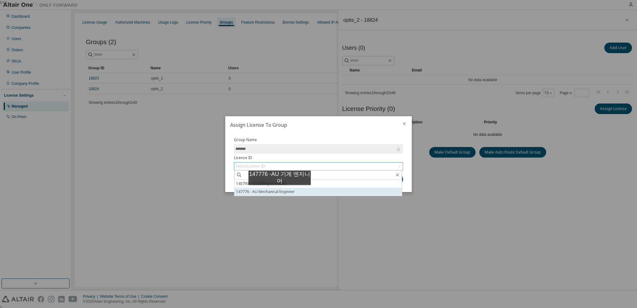
click at [280, 191] on li "147776 - AU Mechanical Engineer" at bounding box center [318, 192] width 167 height 8
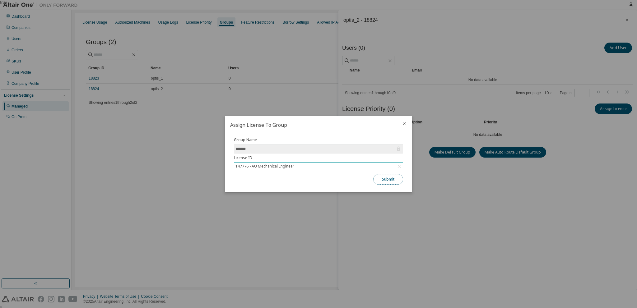
click at [385, 180] on button "Submit" at bounding box center [388, 179] width 30 height 11
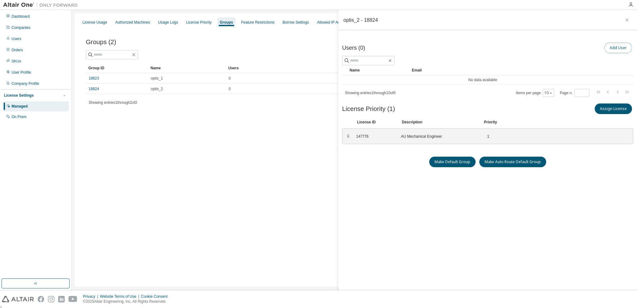
click at [616, 50] on button "Add User" at bounding box center [618, 48] width 28 height 11
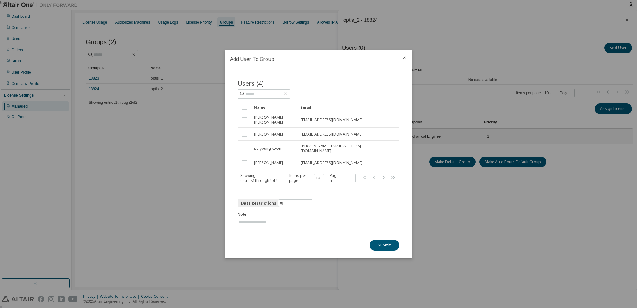
click at [403, 60] on icon "close" at bounding box center [404, 57] width 5 height 5
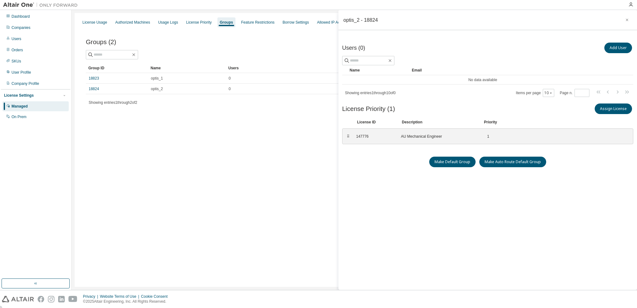
click at [181, 120] on div "Groups (2) Add Group Clear Load Save Save As Field Operator Value Select filter…" at bounding box center [354, 75] width 552 height 95
click at [624, 18] on button "button" at bounding box center [627, 20] width 10 height 10
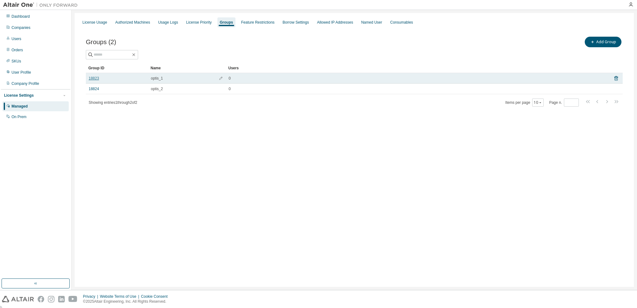
click at [94, 78] on link "18823" at bounding box center [94, 78] width 10 height 5
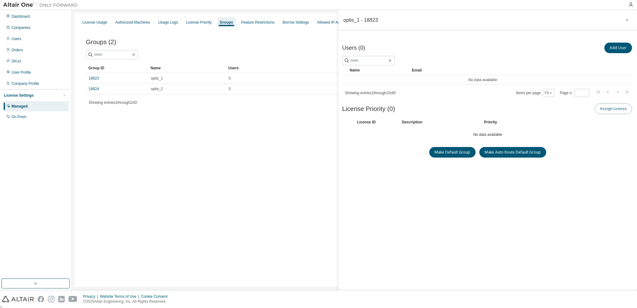
click at [607, 107] on button "Assign License" at bounding box center [613, 109] width 37 height 11
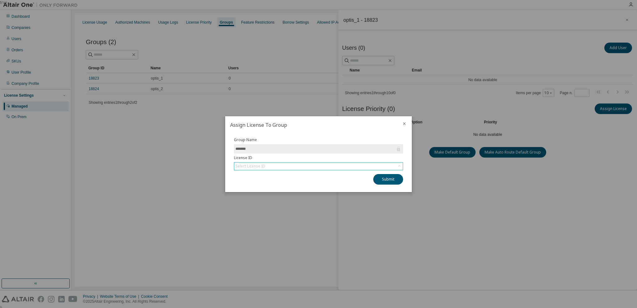
click at [285, 165] on div "Select License ID" at bounding box center [318, 166] width 169 height 7
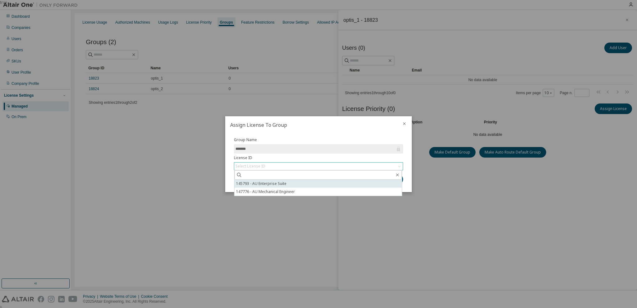
click at [273, 185] on li "145793 - AU Enterprise Suite" at bounding box center [318, 183] width 167 height 8
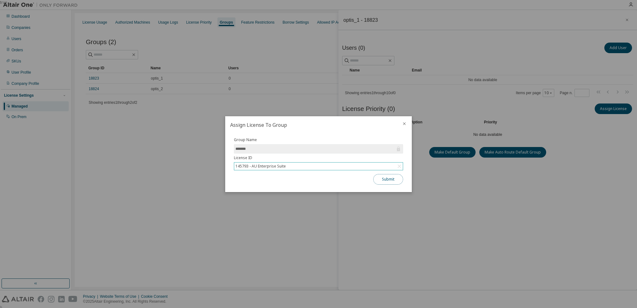
click at [387, 179] on button "Submit" at bounding box center [388, 179] width 30 height 11
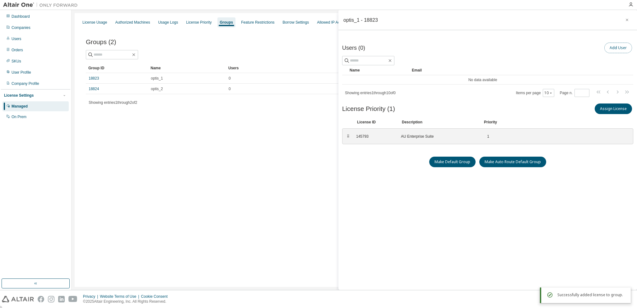
click at [614, 48] on button "Add User" at bounding box center [618, 48] width 28 height 11
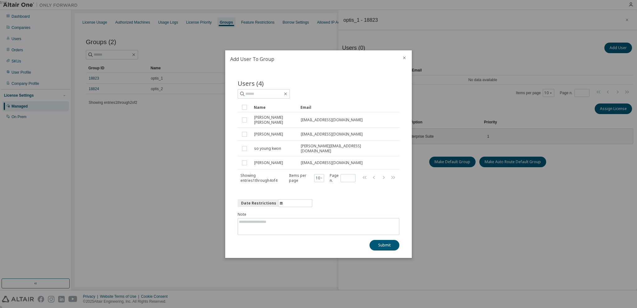
click at [405, 60] on icon "close" at bounding box center [404, 57] width 5 height 5
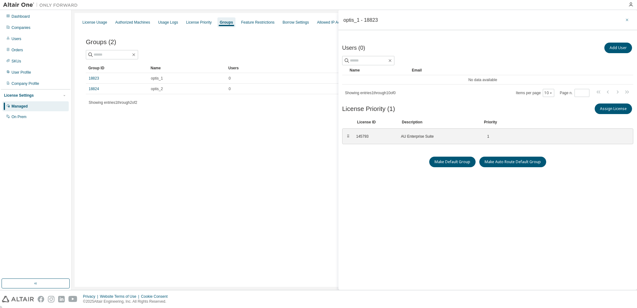
click at [627, 20] on icon "button" at bounding box center [627, 19] width 4 height 5
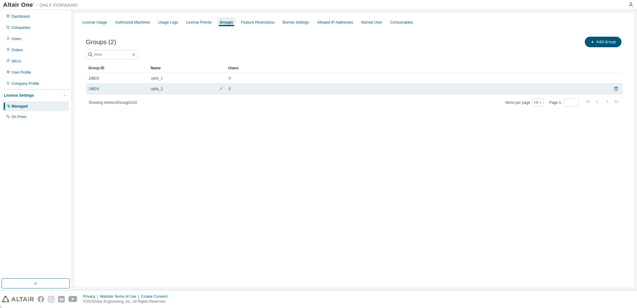
click at [616, 89] on icon at bounding box center [616, 88] width 6 height 7
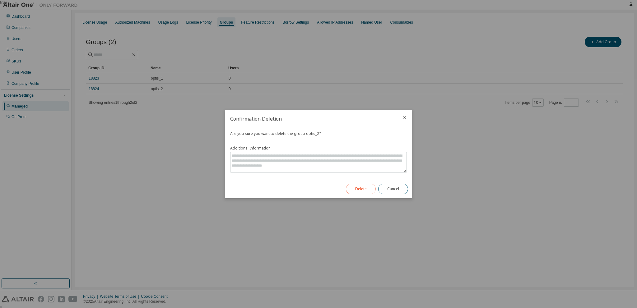
click at [353, 186] on button "Delete" at bounding box center [361, 189] width 30 height 11
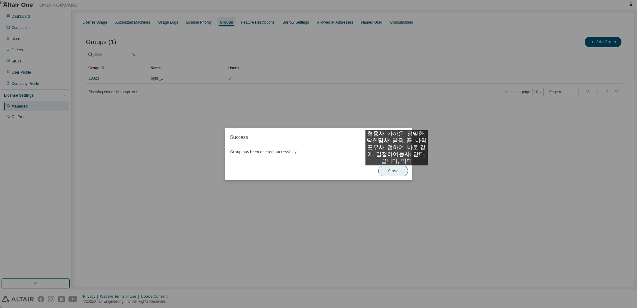
click at [397, 171] on button "Close" at bounding box center [393, 171] width 30 height 11
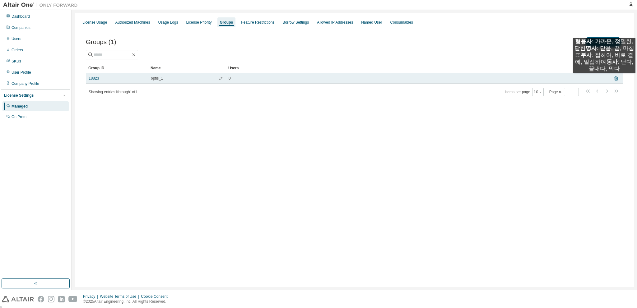
click at [617, 79] on icon at bounding box center [616, 79] width 2 height 2
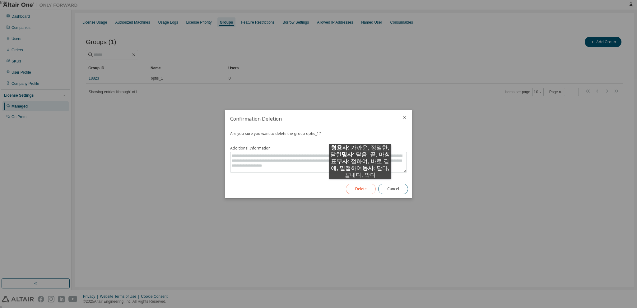
click at [360, 185] on button "Delete" at bounding box center [361, 189] width 30 height 11
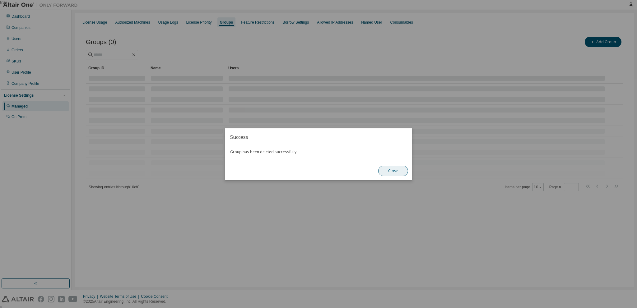
click at [396, 171] on button "Close" at bounding box center [393, 171] width 30 height 11
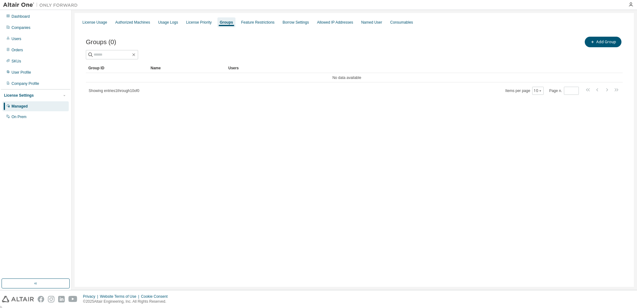
click at [221, 118] on div "License Usage Authorized Machines Usage Logs License Priority Groups Feature Re…" at bounding box center [354, 150] width 559 height 274
click at [97, 25] on div "License Usage" at bounding box center [94, 22] width 25 height 5
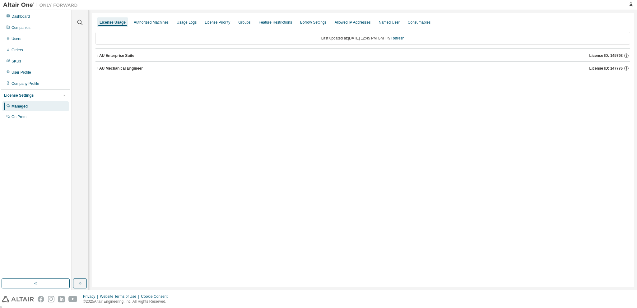
click at [96, 55] on icon "button" at bounding box center [98, 56] width 4 height 4
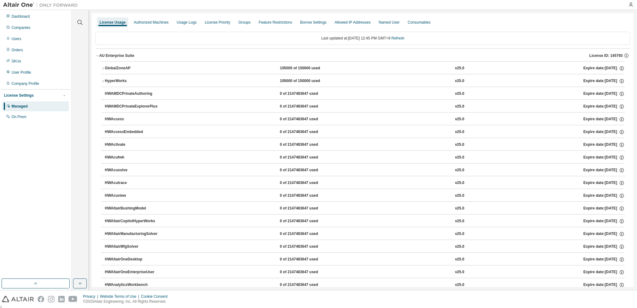
click at [97, 55] on icon "button" at bounding box center [98, 56] width 4 height 4
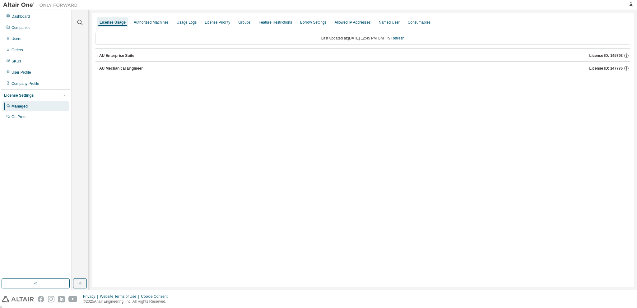
click at [98, 64] on button "AU Mechanical Engineer License ID: 147776" at bounding box center [363, 69] width 535 height 14
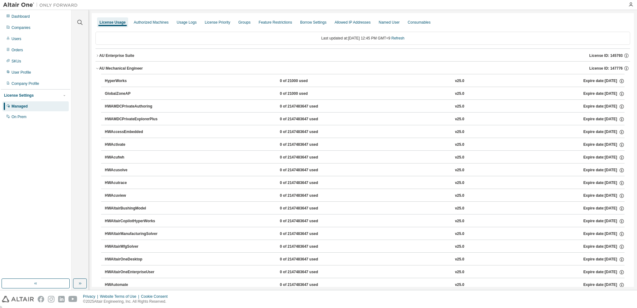
click at [98, 64] on button "AU Mechanical Engineer License ID: 147776" at bounding box center [363, 69] width 535 height 14
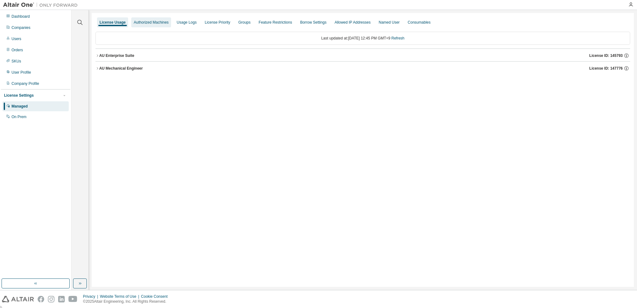
click at [163, 24] on div "Authorized Machines" at bounding box center [151, 22] width 35 height 5
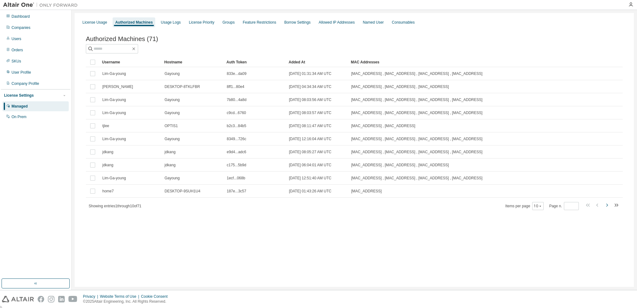
click at [607, 207] on icon "button" at bounding box center [606, 205] width 7 height 7
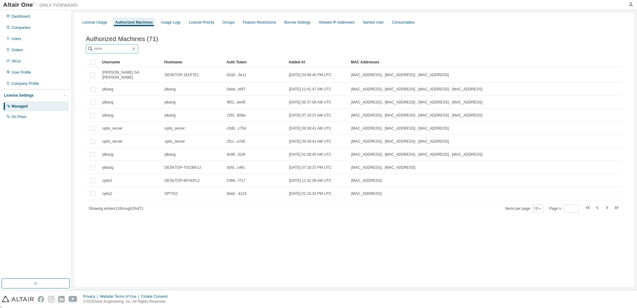
click at [127, 50] on input "text" at bounding box center [112, 49] width 37 height 6
click at [589, 207] on icon "button" at bounding box center [589, 207] width 2 height 3
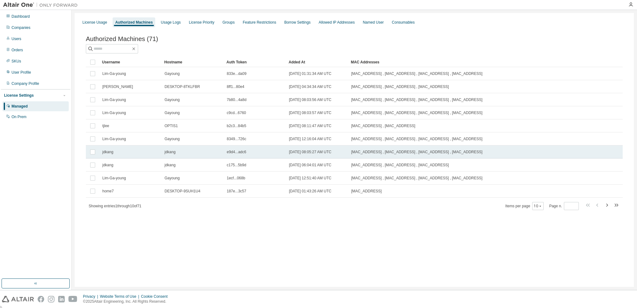
drag, startPoint x: 449, startPoint y: 166, endPoint x: 355, endPoint y: 156, distance: 95.2
click at [355, 156] on tbody "Lim-Ga-young Gayoung 833e...da09 [DATE] 01:31:34 AM UTC [MAC_ADDRESS] , [MAC_AD…" at bounding box center [354, 132] width 537 height 131
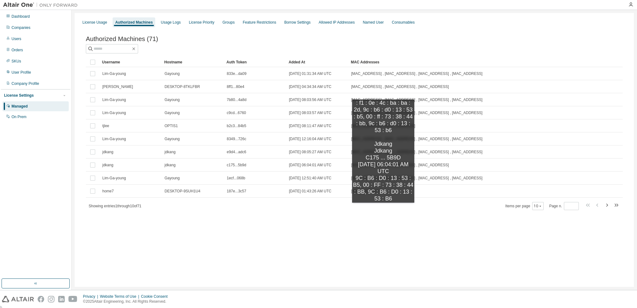
click at [383, 209] on div "Showing entries 1 through 10 of 71 Items per page 10 Page n. *" at bounding box center [354, 206] width 537 height 9
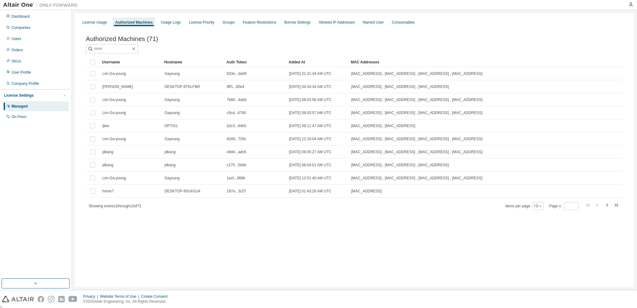
click at [301, 63] on div "Added At" at bounding box center [317, 62] width 57 height 10
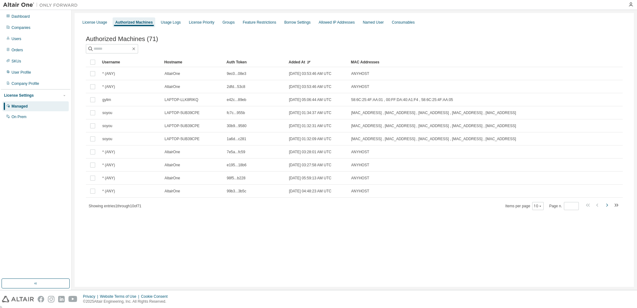
click at [608, 207] on icon "button" at bounding box center [606, 205] width 7 height 7
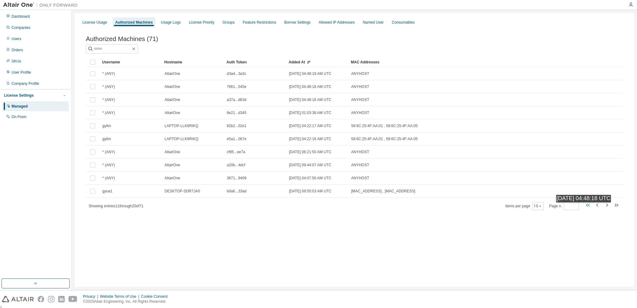
click at [588, 209] on icon "button" at bounding box center [588, 205] width 7 height 7
type input "*"
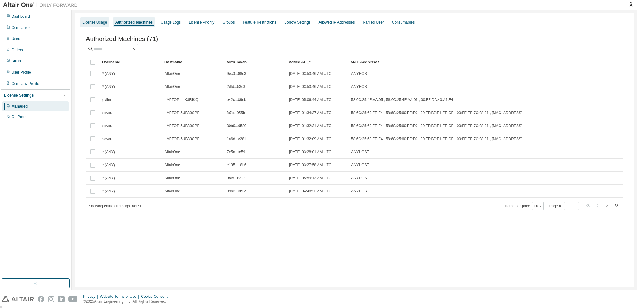
click at [94, 19] on div "License Usage" at bounding box center [95, 22] width 30 height 10
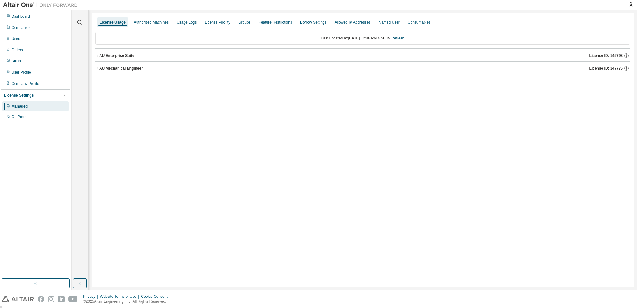
click at [98, 56] on icon "button" at bounding box center [98, 56] width 4 height 4
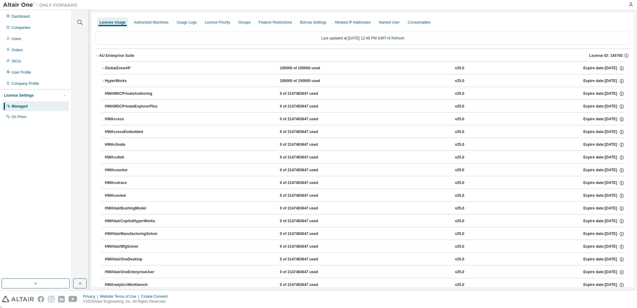
click at [97, 57] on icon "button" at bounding box center [98, 56] width 4 height 4
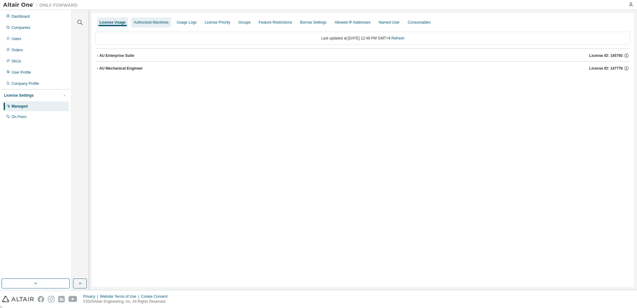
click at [153, 24] on div "Authorized Machines" at bounding box center [151, 22] width 35 height 5
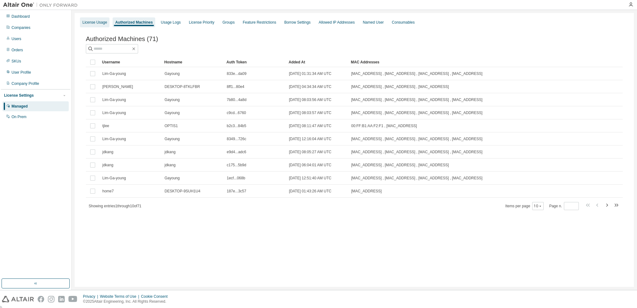
click at [100, 25] on div "License Usage" at bounding box center [95, 22] width 30 height 10
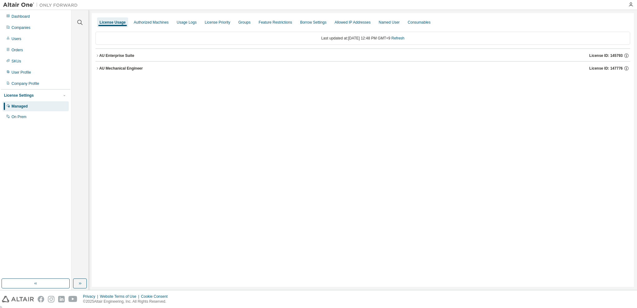
click at [97, 68] on icon "button" at bounding box center [98, 69] width 4 height 4
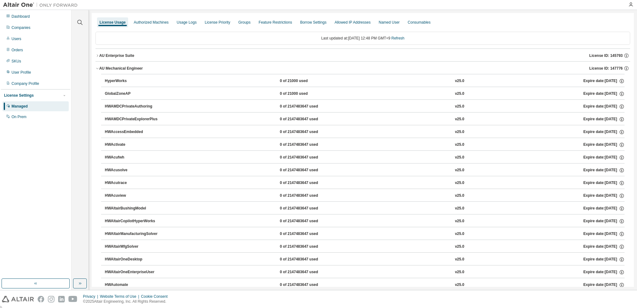
click at [96, 54] on icon "button" at bounding box center [98, 56] width 4 height 4
click at [97, 54] on icon "button" at bounding box center [98, 56] width 4 height 4
click at [99, 69] on icon "button" at bounding box center [98, 69] width 4 height 4
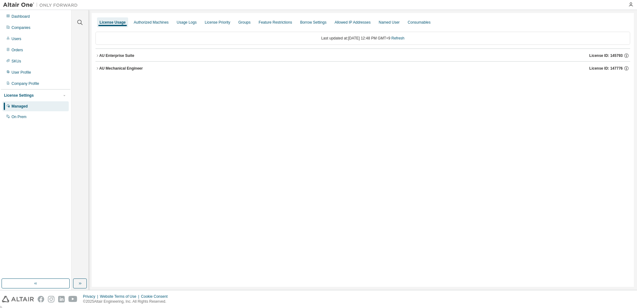
click at [96, 58] on button "AU Enterprise Suite License ID: 145793" at bounding box center [363, 56] width 535 height 14
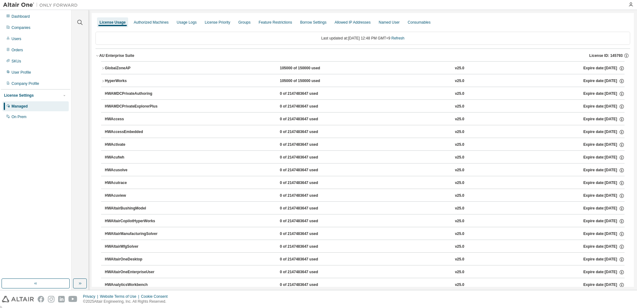
click at [96, 58] on button "AU Enterprise Suite License ID: 145793" at bounding box center [363, 56] width 535 height 14
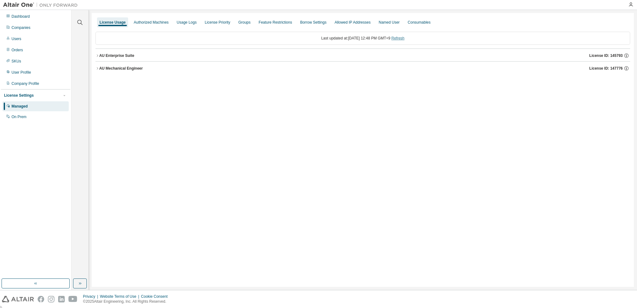
click at [404, 39] on link "Refresh" at bounding box center [397, 38] width 13 height 4
click at [97, 56] on icon "button" at bounding box center [98, 56] width 4 height 4
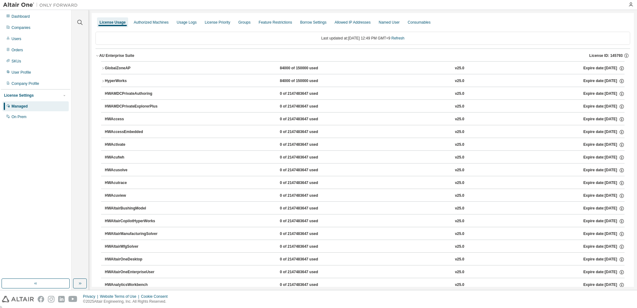
click at [97, 56] on icon "button" at bounding box center [97, 55] width 2 height 1
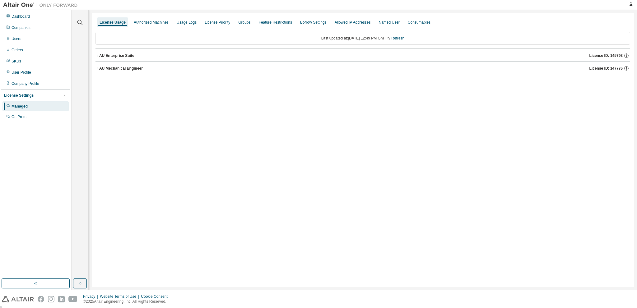
click at [97, 67] on icon "button" at bounding box center [97, 68] width 1 height 2
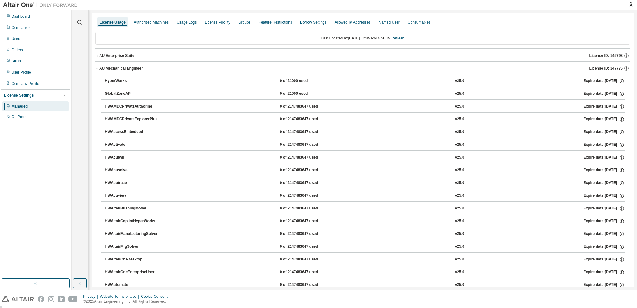
click at [97, 67] on icon "button" at bounding box center [98, 69] width 4 height 4
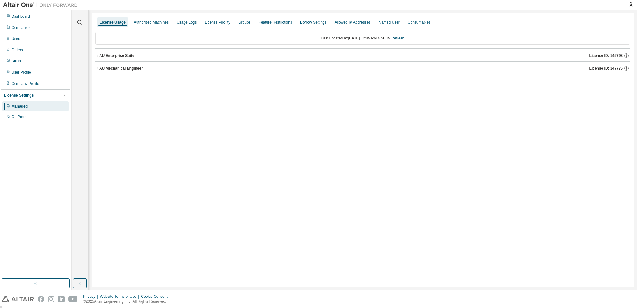
click at [96, 55] on icon "button" at bounding box center [98, 56] width 4 height 4
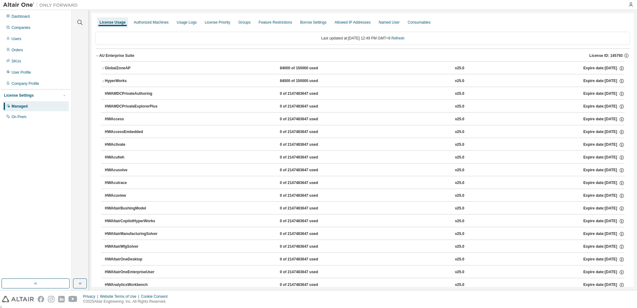
click at [96, 55] on icon "button" at bounding box center [98, 56] width 4 height 4
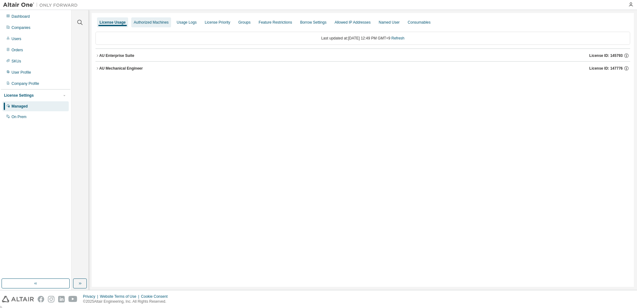
click at [158, 21] on div "Authorized Machines" at bounding box center [151, 22] width 35 height 5
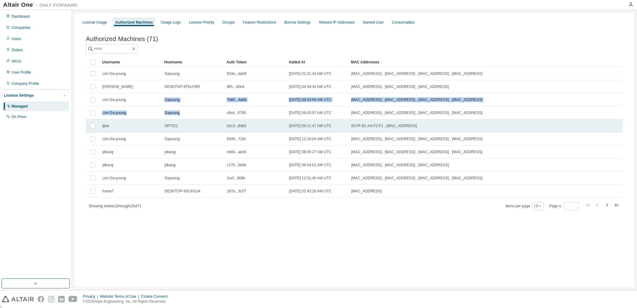
drag, startPoint x: 189, startPoint y: 115, endPoint x: 170, endPoint y: 120, distance: 20.2
click at [163, 102] on tbody "Lim-Ga-young Gayoung 833e...da09 [DATE] 01:31:34 AM UTC [MAC_ADDRESS] , [MAC_AD…" at bounding box center [354, 132] width 537 height 131
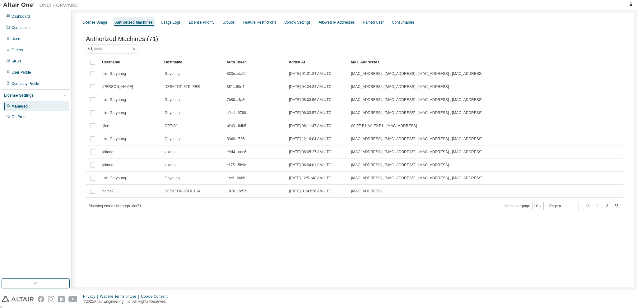
click at [191, 228] on div "License Usage Authorized Machines Usage Logs License Priority Groups Feature Re…" at bounding box center [354, 150] width 559 height 274
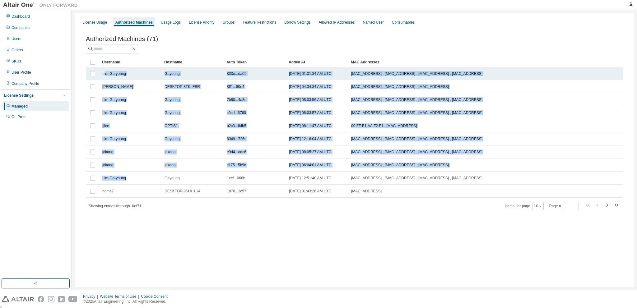
drag, startPoint x: 132, startPoint y: 181, endPoint x: 106, endPoint y: 75, distance: 109.2
click at [106, 75] on tbody "Lim-Ga-young Gayoung 833e...da09 [DATE] 01:31:34 AM UTC [MAC_ADDRESS] , [MAC_AD…" at bounding box center [354, 132] width 537 height 131
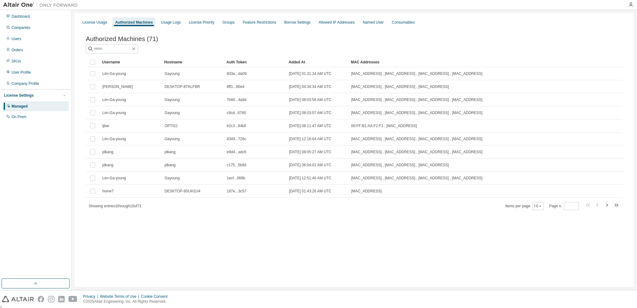
drag, startPoint x: 186, startPoint y: 215, endPoint x: 188, endPoint y: 207, distance: 7.9
click at [186, 215] on div "Authorized Machines (71) Clear Load Save Save As Field Operator Value Select fi…" at bounding box center [354, 127] width 552 height 199
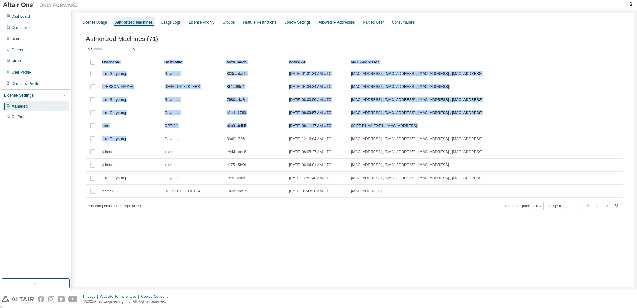
drag, startPoint x: 141, startPoint y: 142, endPoint x: 102, endPoint y: 61, distance: 89.5
click at [102, 61] on table "Username Hostname Auth Token Added At MAC Addresses Lim-Ga-young Gayoung 833e..…" at bounding box center [354, 127] width 537 height 141
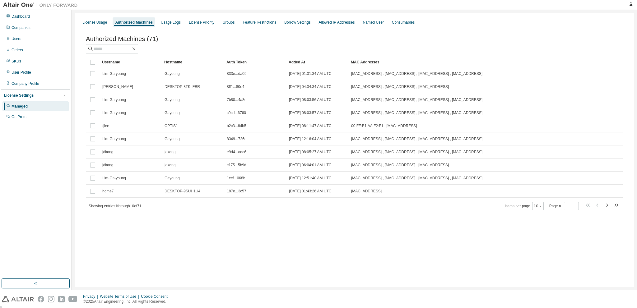
click at [198, 214] on div "Authorized Machines (71) Clear Load Save Save As Field Operator Value Select fi…" at bounding box center [354, 127] width 552 height 199
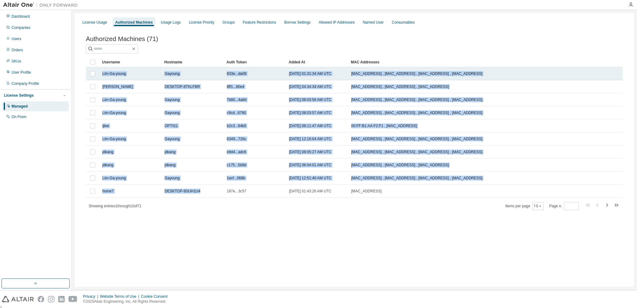
drag, startPoint x: 207, startPoint y: 194, endPoint x: 101, endPoint y: 70, distance: 162.9
click at [101, 70] on tbody "Lim-Ga-young Gayoung 833e...da09 [DATE] 01:31:34 AM UTC [MAC_ADDRESS] , [MAC_AD…" at bounding box center [354, 132] width 537 height 131
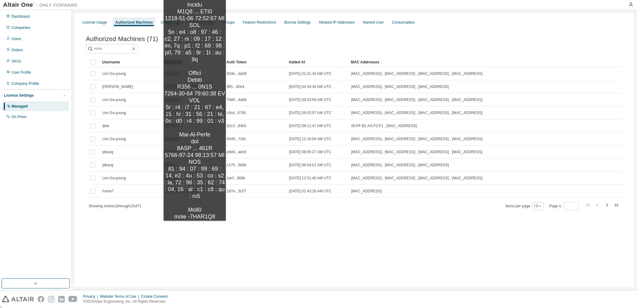
click at [195, 227] on div "Authorized Machines (71) Clear Load Save Save As Field Operator Value Select fi…" at bounding box center [354, 127] width 552 height 199
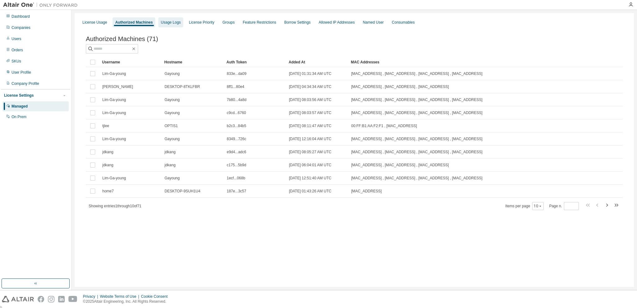
click at [170, 23] on div "Usage Logs" at bounding box center [171, 22] width 20 height 5
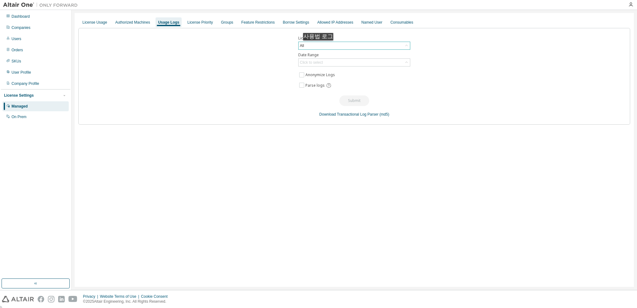
click at [320, 47] on div "All" at bounding box center [354, 45] width 111 height 7
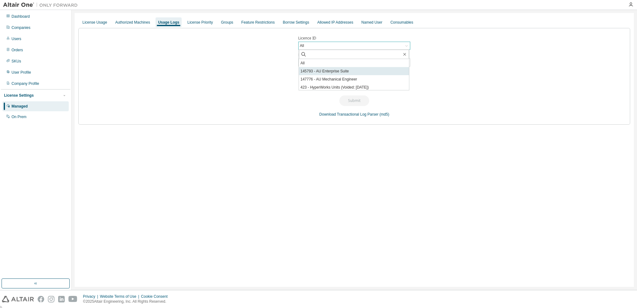
click at [335, 72] on li "145793 - AU Enterprise Suite" at bounding box center [354, 71] width 110 height 8
click at [317, 59] on div "Click to select" at bounding box center [311, 62] width 25 height 7
click at [282, 62] on div "Licence ID 145793 - AU Enterprise Suite Date Range Click to select Last 30 days…" at bounding box center [354, 76] width 552 height 97
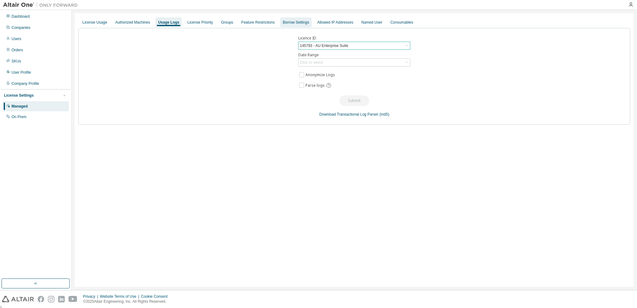
click at [285, 23] on div "Borrow Settings" at bounding box center [296, 22] width 26 height 5
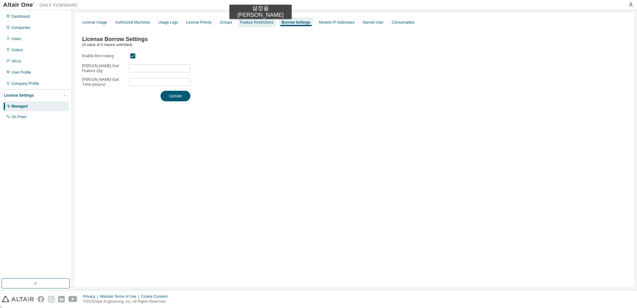
click at [254, 25] on div "Feature Restrictions" at bounding box center [257, 22] width 38 height 10
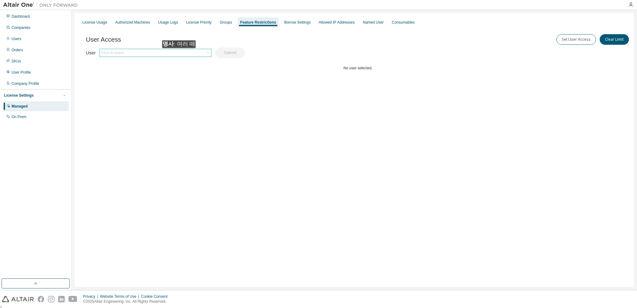
click at [179, 52] on div "Click to select" at bounding box center [155, 52] width 111 height 7
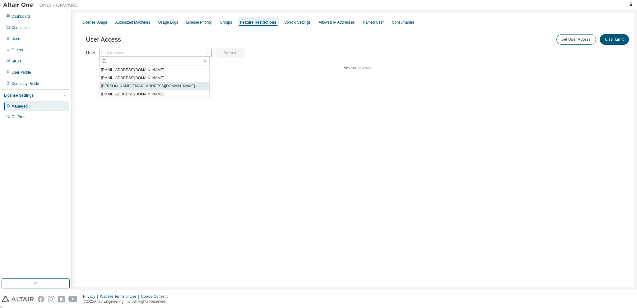
scroll to position [1, 0]
click at [247, 118] on div "License Usage Authorized Machines Usage Logs License Priority Groups Feature Re…" at bounding box center [354, 150] width 559 height 274
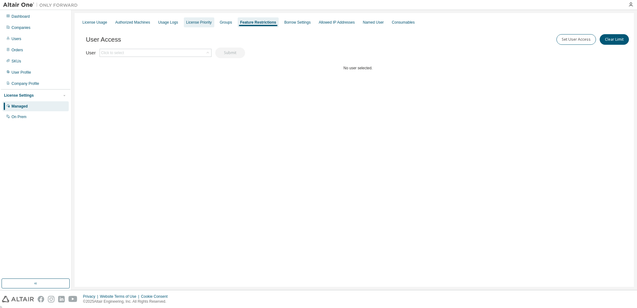
click at [202, 21] on div "License Priority" at bounding box center [199, 22] width 26 height 5
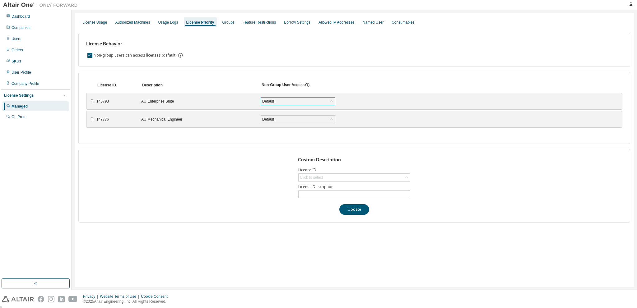
click at [271, 102] on div "Default" at bounding box center [268, 101] width 14 height 7
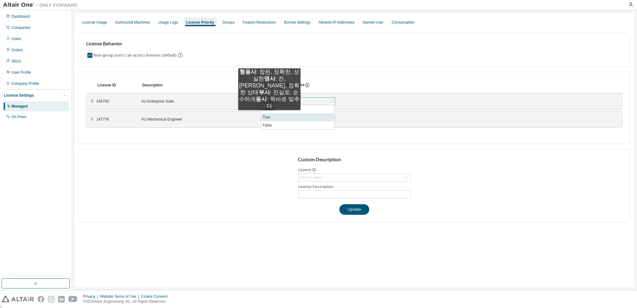
click at [269, 116] on li "True" at bounding box center [297, 117] width 73 height 8
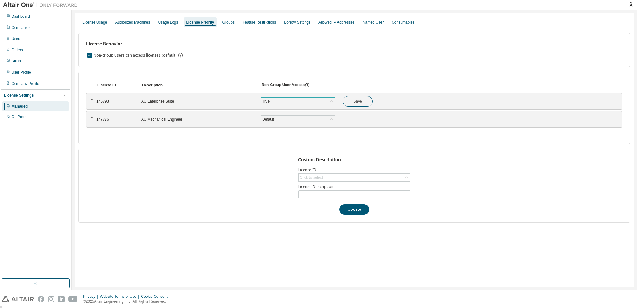
click at [291, 100] on div "True" at bounding box center [298, 101] width 74 height 7
click at [272, 108] on li "Default" at bounding box center [297, 109] width 73 height 8
click at [305, 175] on div "Click to select" at bounding box center [311, 177] width 23 height 5
click at [315, 192] on li "145793 - AU Enterprise Suite" at bounding box center [354, 194] width 110 height 8
type input "**********"
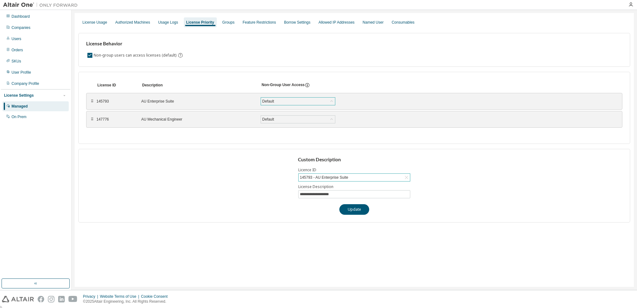
click at [281, 99] on div "Default" at bounding box center [298, 101] width 74 height 7
click at [278, 109] on li "Default" at bounding box center [297, 109] width 73 height 8
click at [279, 101] on div "Default" at bounding box center [298, 101] width 74 height 7
click at [270, 116] on li "True" at bounding box center [297, 117] width 73 height 8
click at [332, 193] on input "**********" at bounding box center [354, 194] width 109 height 5
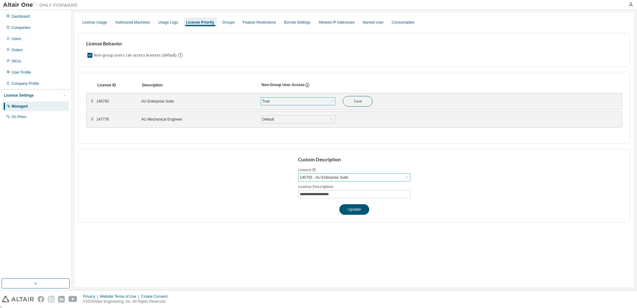
click at [331, 99] on icon at bounding box center [332, 101] width 6 height 6
click at [280, 108] on li "Default" at bounding box center [297, 109] width 73 height 8
click at [222, 23] on div "Groups" at bounding box center [228, 22] width 12 height 5
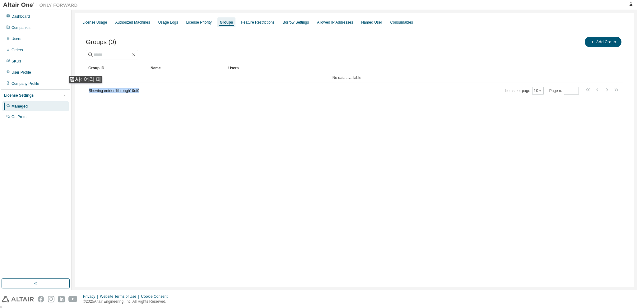
drag, startPoint x: 147, startPoint y: 91, endPoint x: 87, endPoint y: 90, distance: 60.4
click at [87, 90] on div "Showing entries 1 through 10 of 0 Items per page 10 Page n. *" at bounding box center [354, 90] width 537 height 9
click at [185, 103] on div "Groups (0) Add Group Clear Load Save Save As Field Operator Value Select filter…" at bounding box center [354, 69] width 552 height 83
click at [250, 22] on div "Feature Restrictions" at bounding box center [257, 22] width 33 height 5
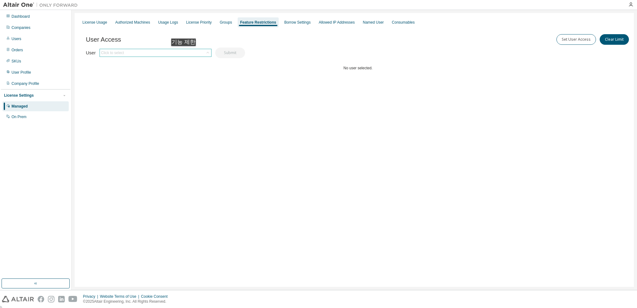
click at [185, 49] on div "Click to select" at bounding box center [156, 53] width 112 height 8
click at [183, 52] on div "Click to select" at bounding box center [155, 52] width 111 height 7
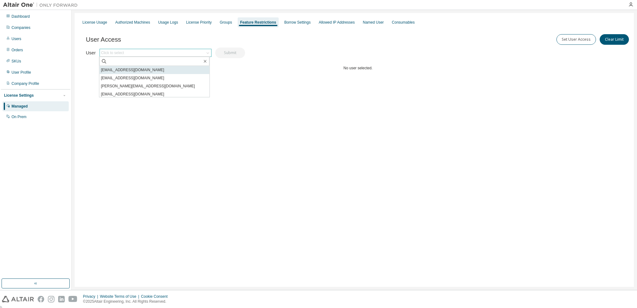
click at [138, 69] on li "[EMAIL_ADDRESS][DOMAIN_NAME]" at bounding box center [154, 70] width 110 height 8
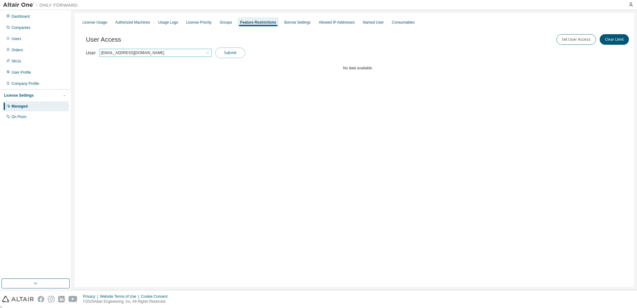
click at [228, 54] on button "Submit" at bounding box center [230, 53] width 30 height 11
click at [293, 22] on div "Borrow Settings" at bounding box center [297, 22] width 26 height 5
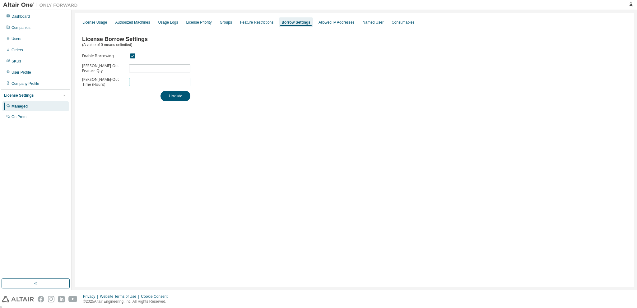
click at [144, 82] on input "***" at bounding box center [160, 82] width 58 height 5
click at [187, 81] on input "***" at bounding box center [160, 82] width 58 height 5
type input "***"
click at [187, 80] on input "***" at bounding box center [160, 82] width 58 height 5
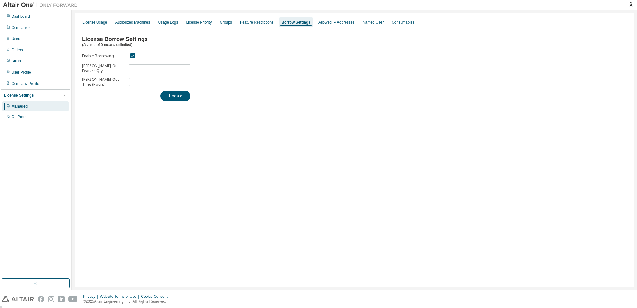
click at [132, 103] on div "License Borrow Settings (A value of 0 means unlimited) Enable Borrowing Max Bor…" at bounding box center [354, 66] width 552 height 77
click at [144, 131] on div "License Usage Authorized Machines Usage Logs License Priority Groups Feature Re…" at bounding box center [354, 150] width 559 height 274
click at [95, 22] on div "License Usage" at bounding box center [94, 22] width 25 height 5
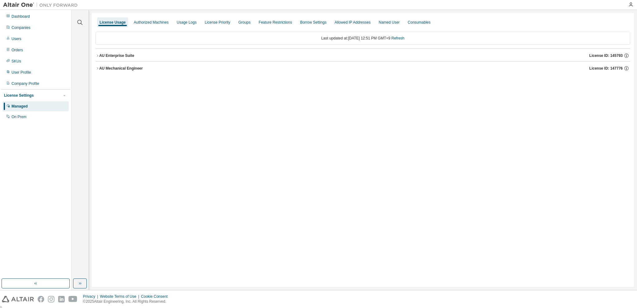
click at [97, 54] on icon "button" at bounding box center [98, 56] width 4 height 4
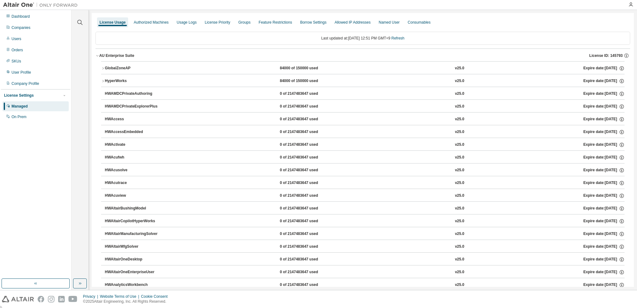
click at [98, 56] on icon "button" at bounding box center [98, 56] width 4 height 4
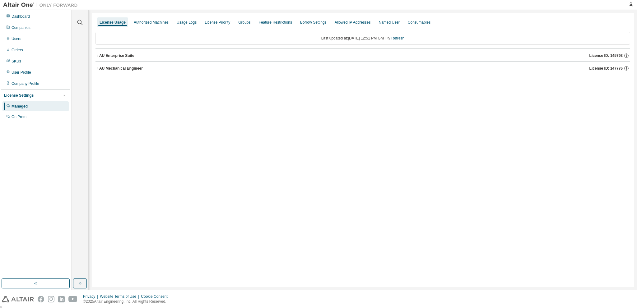
click at [97, 69] on icon "button" at bounding box center [98, 69] width 4 height 4
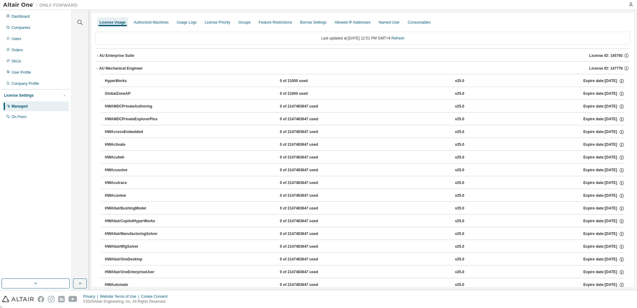
click at [116, 68] on div "AU Mechanical Engineer" at bounding box center [121, 68] width 44 height 5
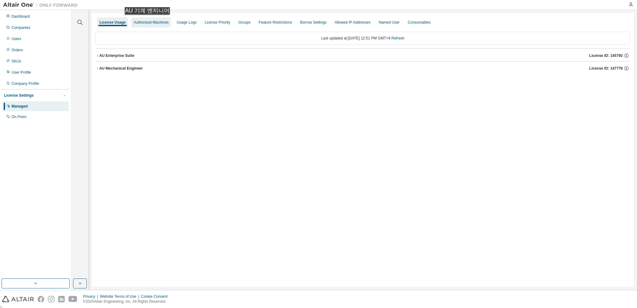
click at [148, 21] on div "Authorized Machines" at bounding box center [151, 22] width 35 height 5
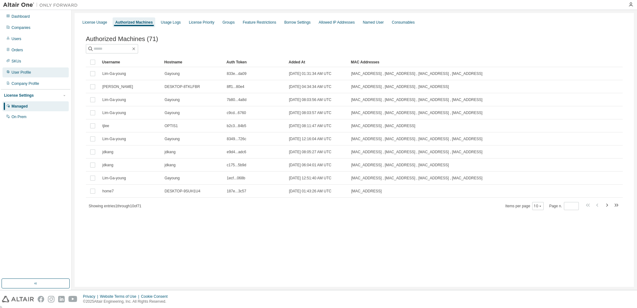
click at [26, 71] on div "User Profile" at bounding box center [22, 72] width 20 height 5
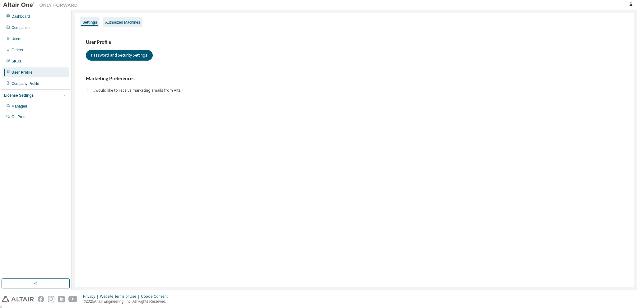
click at [117, 22] on div "Authorized Machines" at bounding box center [122, 22] width 35 height 5
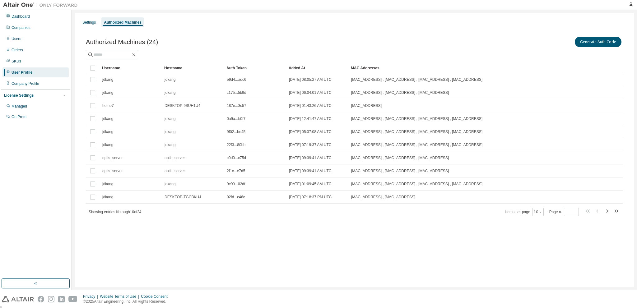
click at [297, 68] on div "Added At" at bounding box center [317, 68] width 57 height 10
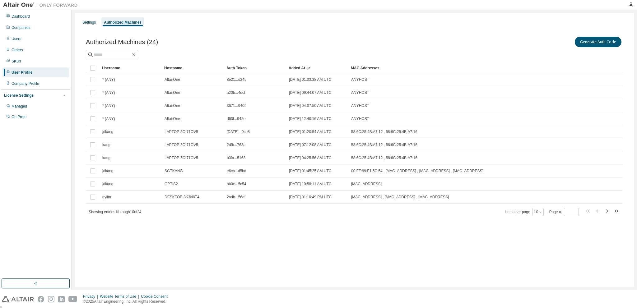
click at [300, 67] on div "Added At" at bounding box center [317, 68] width 57 height 10
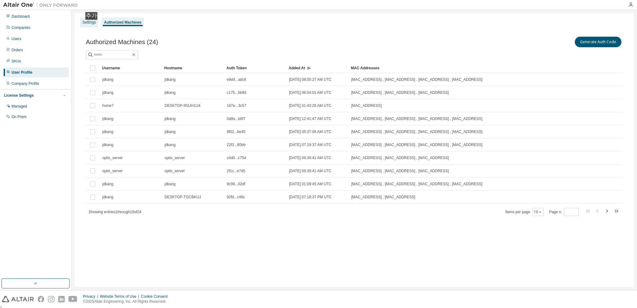
click at [94, 26] on div "Settings" at bounding box center [89, 22] width 18 height 10
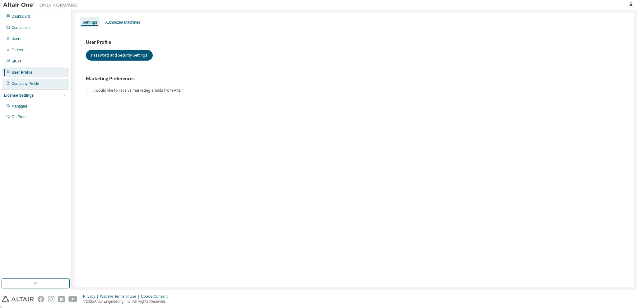
click at [36, 81] on div "Company Profile" at bounding box center [35, 84] width 66 height 10
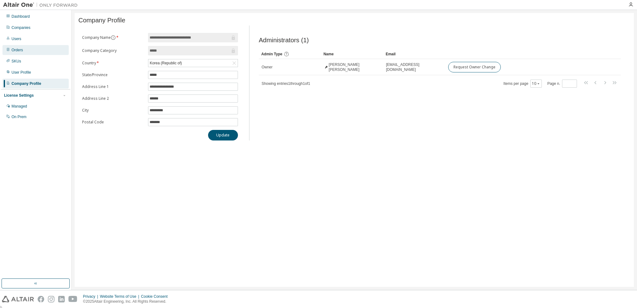
click at [21, 51] on div "Orders" at bounding box center [18, 50] width 12 height 5
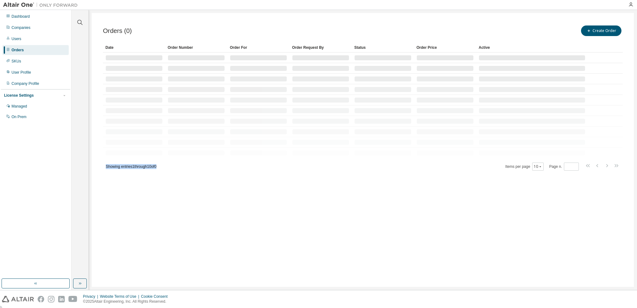
drag, startPoint x: 133, startPoint y: 159, endPoint x: 105, endPoint y: 164, distance: 29.0
click at [105, 164] on div "Showing entries 1 through 10 of 0 Items per page 10 Page n. *" at bounding box center [363, 166] width 520 height 9
click at [332, 183] on div "Orders (0) Create Order Clear Load Save Save As Field Operator Value Select fil…" at bounding box center [363, 102] width 535 height 170
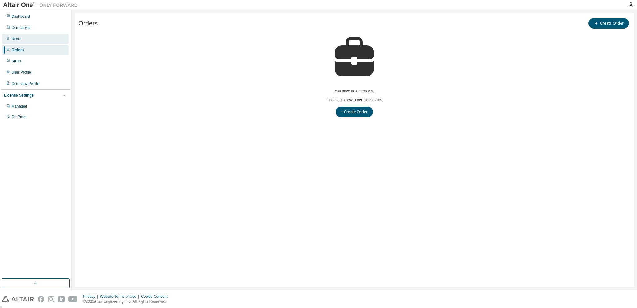
click at [17, 38] on div "Users" at bounding box center [17, 38] width 10 height 5
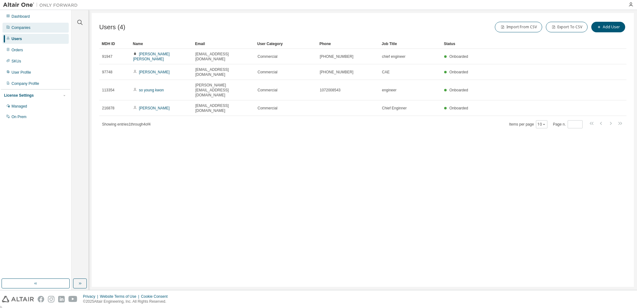
click at [23, 28] on div "Companies" at bounding box center [21, 27] width 19 height 5
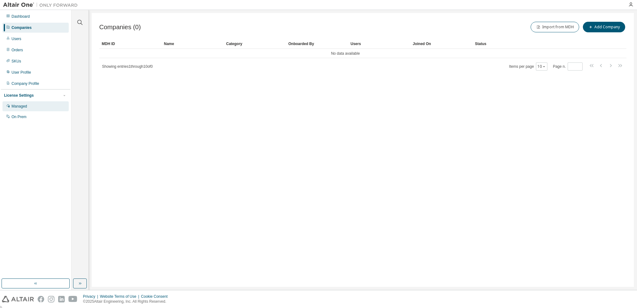
click at [29, 105] on div "Managed" at bounding box center [35, 106] width 66 height 10
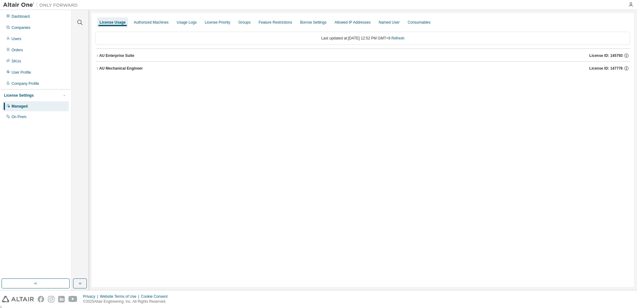
click at [98, 55] on icon "button" at bounding box center [98, 56] width 4 height 4
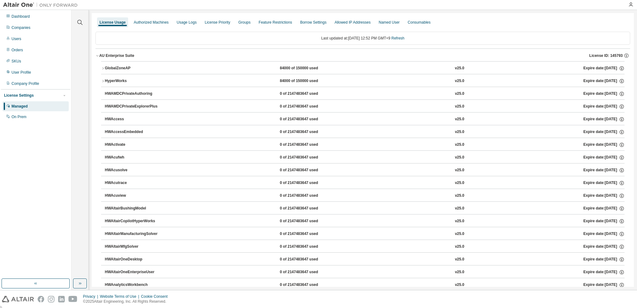
click at [98, 56] on icon "button" at bounding box center [98, 56] width 4 height 4
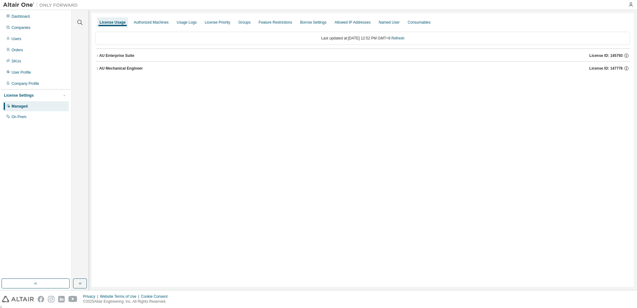
click at [98, 67] on icon "button" at bounding box center [98, 69] width 4 height 4
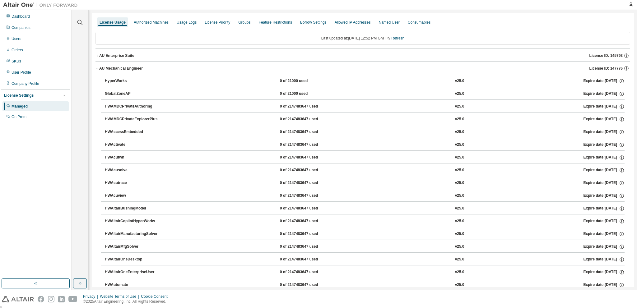
click at [98, 67] on icon "button" at bounding box center [98, 69] width 4 height 4
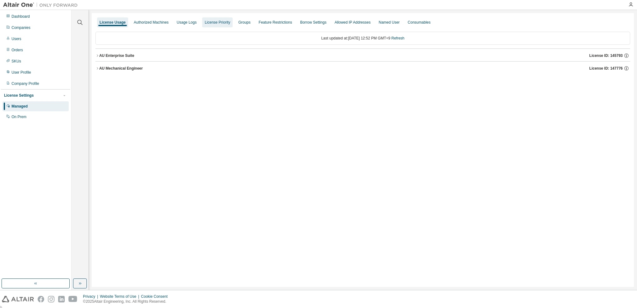
click at [206, 21] on div "License Priority" at bounding box center [218, 22] width 26 height 5
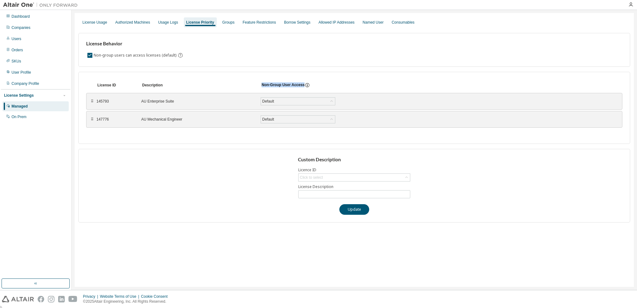
drag, startPoint x: 262, startPoint y: 84, endPoint x: 317, endPoint y: 83, distance: 55.4
click at [317, 83] on div "Non-Group User Access" at bounding box center [299, 85] width 75 height 6
click at [197, 167] on div "Custom Description Licence ID Click to select License Description Update" at bounding box center [354, 186] width 552 height 74
click at [123, 20] on div "Authorized Machines" at bounding box center [132, 22] width 35 height 5
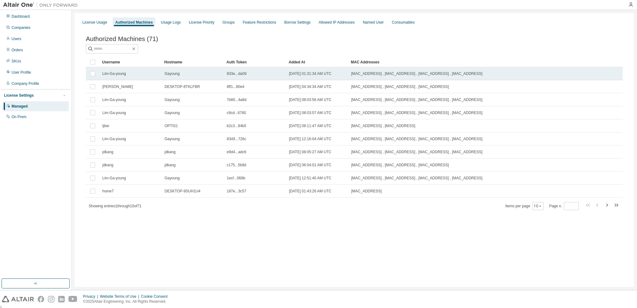
drag, startPoint x: 487, startPoint y: 114, endPoint x: 100, endPoint y: 74, distance: 388.8
click at [100, 74] on tbody "Lim-Ga-young Gayoung 833e...da09 [DATE] 01:31:34 AM UTC [MAC_ADDRESS] , [MAC_AD…" at bounding box center [354, 132] width 537 height 131
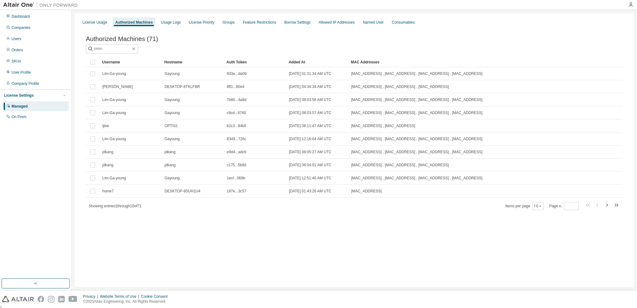
click at [185, 235] on div "License Usage Authorized Machines Usage Logs License Priority Groups Feature Re…" at bounding box center [354, 150] width 559 height 274
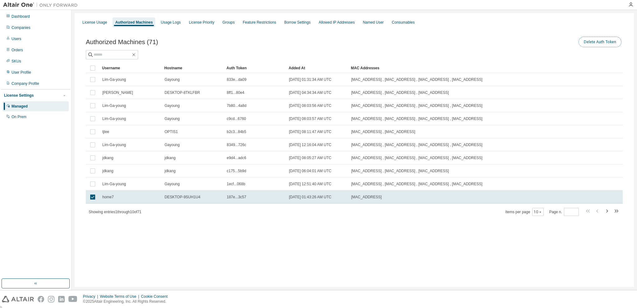
click at [599, 42] on button "Delete Auth Token" at bounding box center [600, 42] width 43 height 11
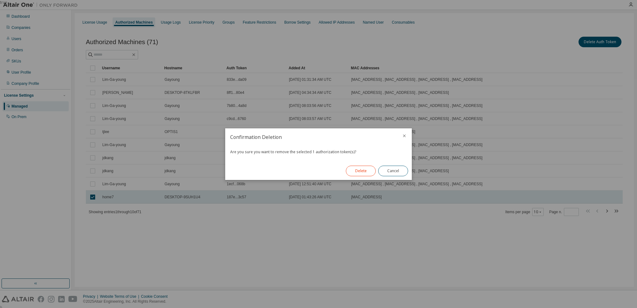
click at [362, 171] on button "Delete" at bounding box center [361, 171] width 30 height 11
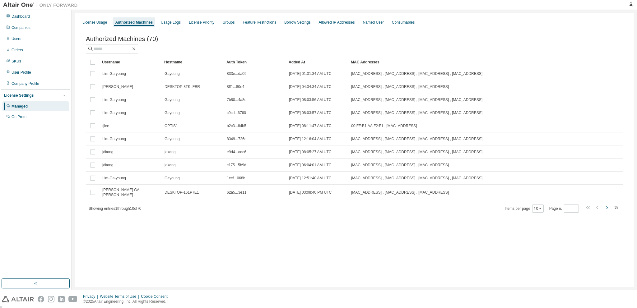
click at [608, 207] on icon "button" at bounding box center [606, 207] width 7 height 7
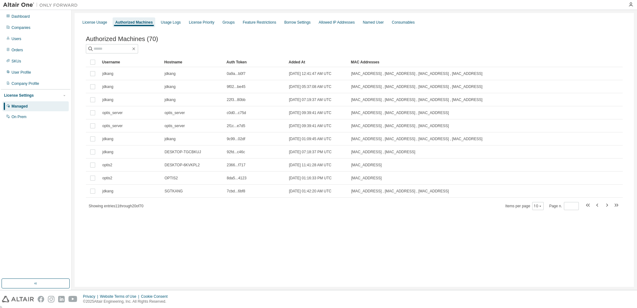
click at [111, 63] on div "Username" at bounding box center [130, 62] width 57 height 10
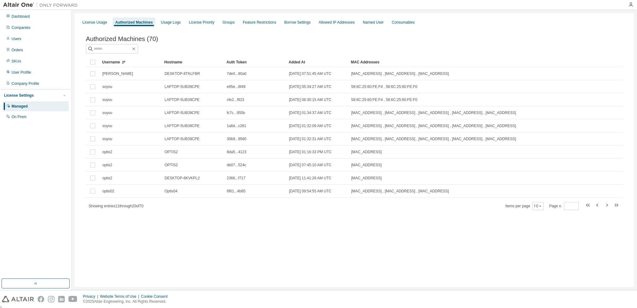
click at [607, 206] on icon "button" at bounding box center [606, 205] width 7 height 7
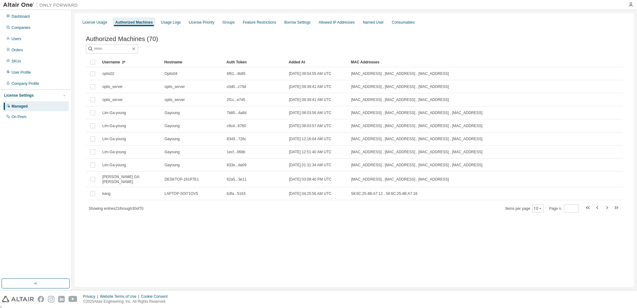
click at [606, 208] on icon "button" at bounding box center [606, 207] width 7 height 7
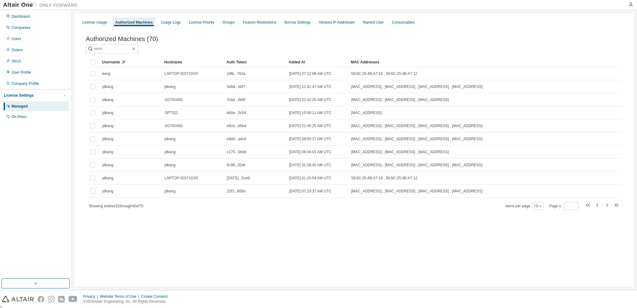
click at [604, 207] on icon "button" at bounding box center [606, 205] width 7 height 7
click at [607, 208] on icon "button" at bounding box center [606, 205] width 7 height 7
type input "*"
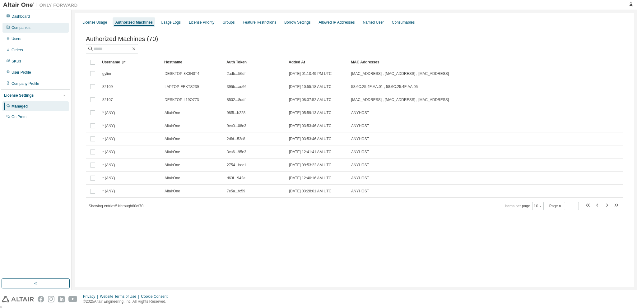
click at [19, 30] on div "Companies" at bounding box center [35, 28] width 66 height 10
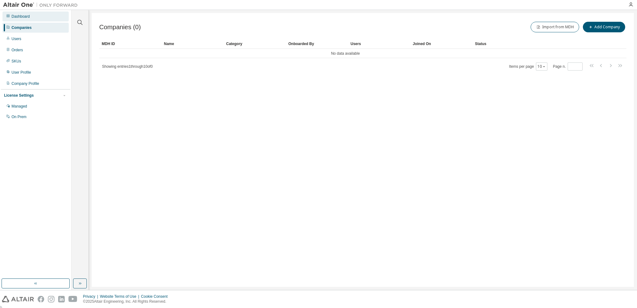
click at [19, 13] on div "Dashboard" at bounding box center [35, 17] width 66 height 10
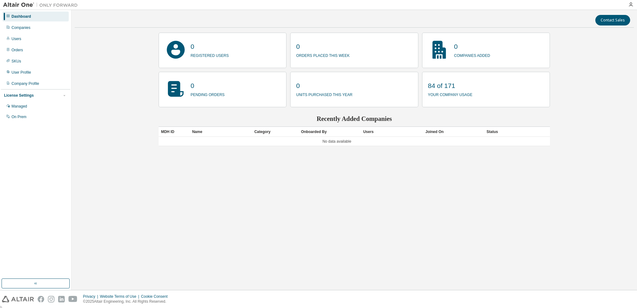
click at [119, 95] on div "Contact Sales 0 registered users 0 orders placed this week 0 companies added 0 …" at bounding box center [354, 150] width 559 height 274
click at [20, 31] on div "Companies" at bounding box center [35, 28] width 66 height 10
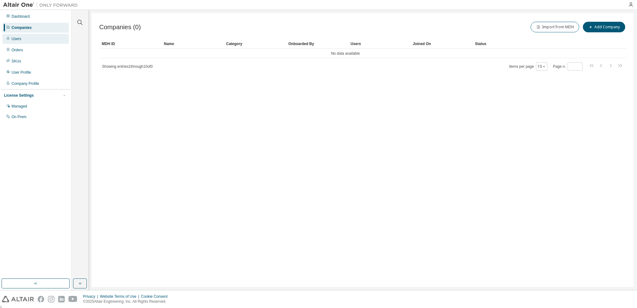
click at [19, 37] on div "Users" at bounding box center [17, 38] width 10 height 5
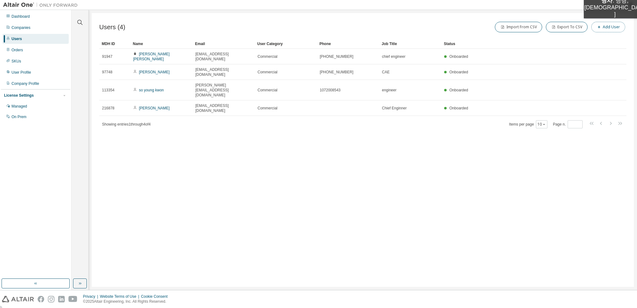
click at [605, 25] on button "Add User" at bounding box center [608, 27] width 34 height 11
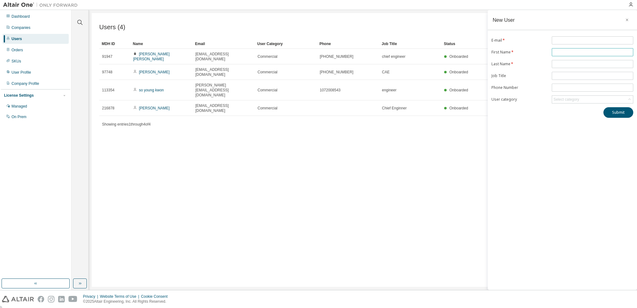
click at [564, 51] on input "text" at bounding box center [592, 52] width 78 height 5
click at [564, 41] on div "E-mail * First Name * Last Name * Job Title Phone Number User category Select c…" at bounding box center [562, 77] width 149 height 82
type input "**********"
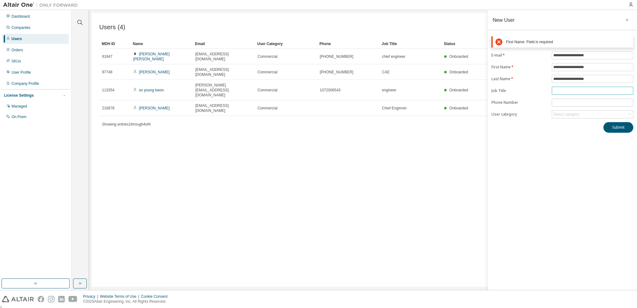
type input "**********"
click at [564, 65] on input "**********" at bounding box center [592, 67] width 78 height 5
click at [532, 141] on div "**********" at bounding box center [562, 150] width 149 height 280
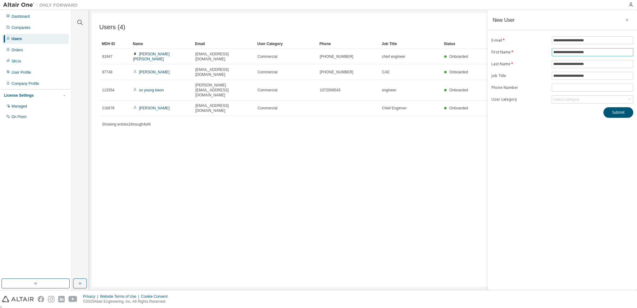
click at [567, 52] on input "**********" at bounding box center [592, 52] width 78 height 5
click at [526, 123] on div "**********" at bounding box center [562, 150] width 149 height 280
click at [590, 38] on input "**********" at bounding box center [592, 40] width 78 height 5
click at [626, 20] on icon "button" at bounding box center [627, 19] width 4 height 5
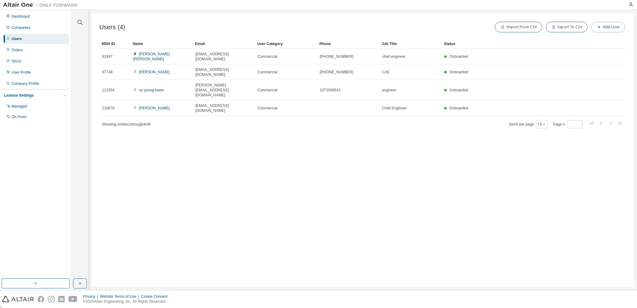
click at [610, 27] on button "Add User" at bounding box center [608, 27] width 34 height 11
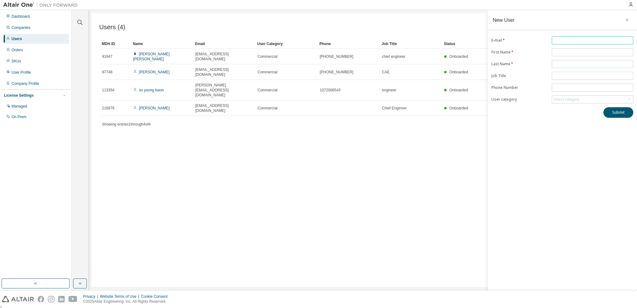
click at [564, 40] on input "text" at bounding box center [592, 40] width 78 height 5
type input "**********"
type input "**"
type input "*****"
type input "********"
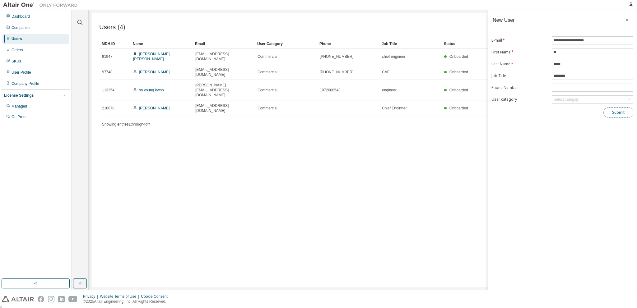
click at [616, 112] on button "Submit" at bounding box center [619, 112] width 30 height 11
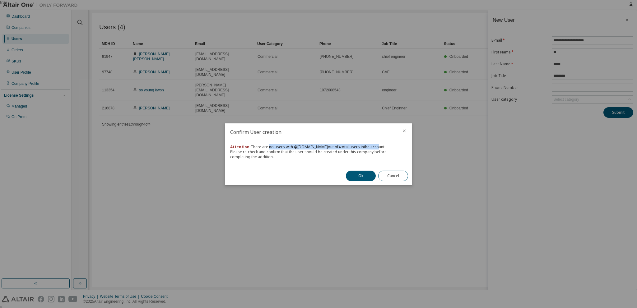
drag, startPoint x: 268, startPoint y: 148, endPoint x: 368, endPoint y: 149, distance: 100.8
click at [368, 149] on div "Attention: There are no users with @ [DOMAIN_NAME] out of 4 total users in the …" at bounding box center [318, 152] width 177 height 15
click at [388, 174] on button "Cancel" at bounding box center [393, 176] width 30 height 11
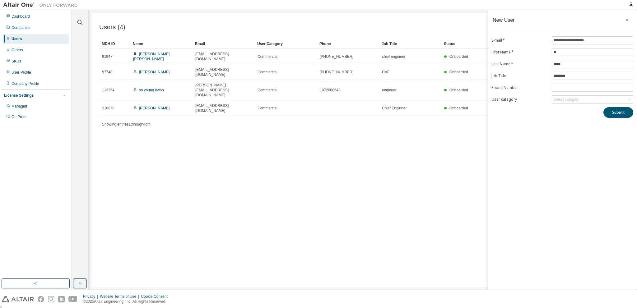
click at [629, 18] on icon "button" at bounding box center [627, 19] width 4 height 5
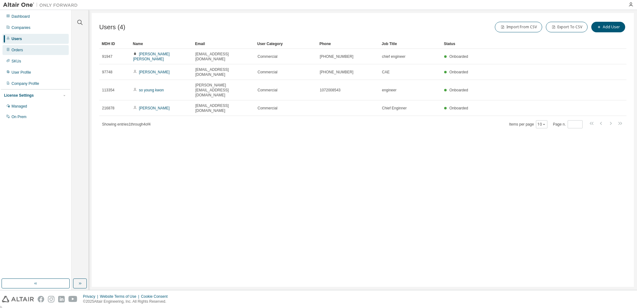
click at [26, 50] on div "Orders" at bounding box center [35, 50] width 66 height 10
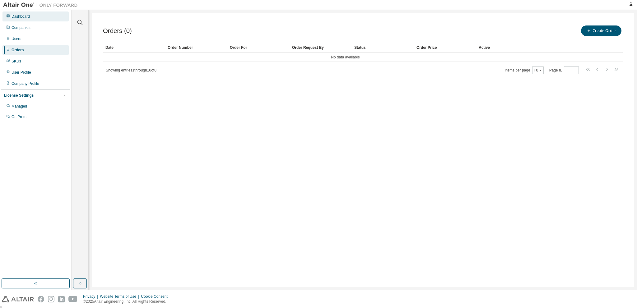
click at [25, 18] on div "Dashboard" at bounding box center [21, 16] width 18 height 5
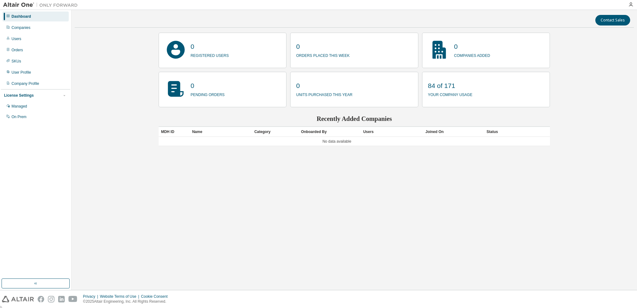
click at [564, 110] on div "Contact Sales 0 registered users 0 orders placed this week 0 companies added 0 …" at bounding box center [354, 150] width 559 height 274
